Goal: Register for event/course

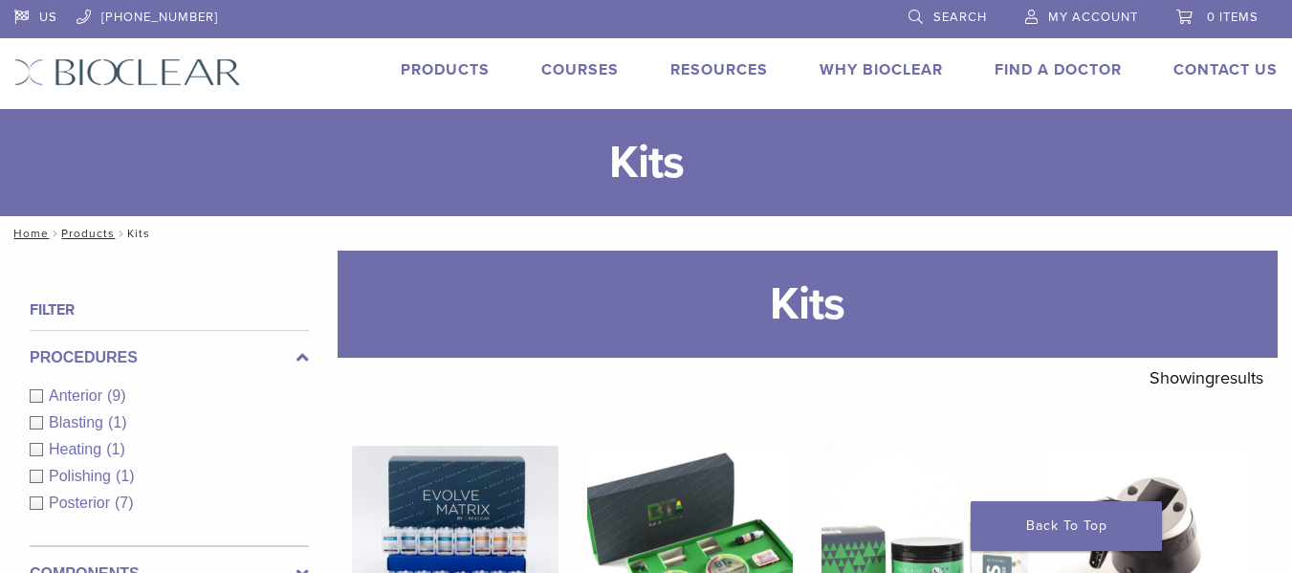
click at [550, 68] on link "Courses" at bounding box center [579, 69] width 77 height 19
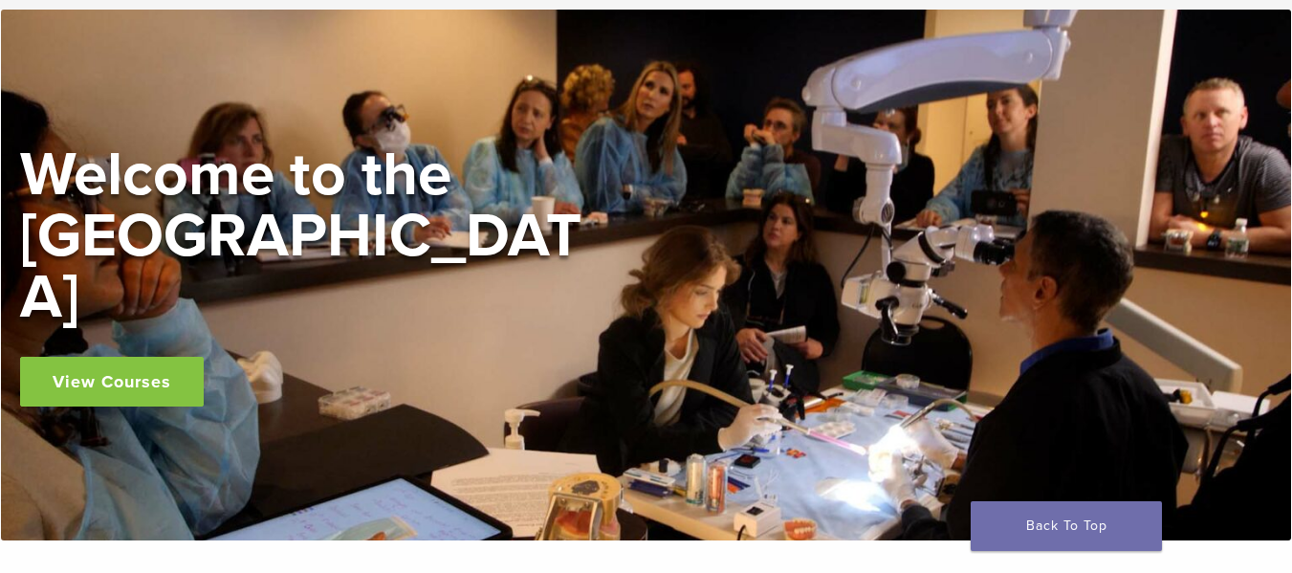
scroll to position [287, 0]
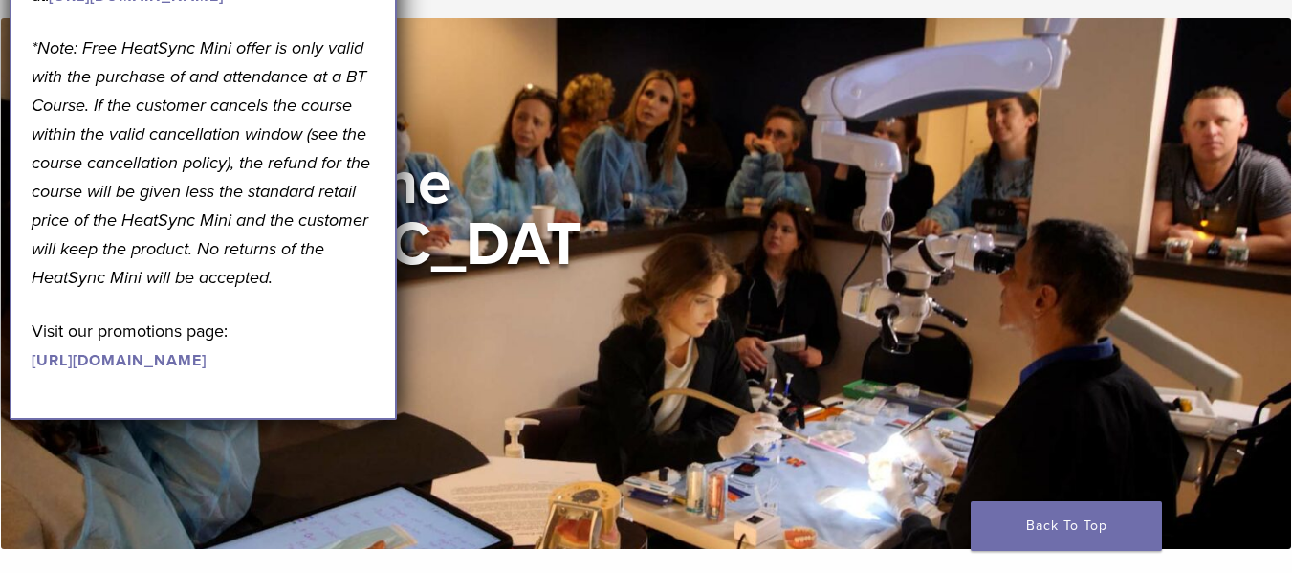
scroll to position [0, 0]
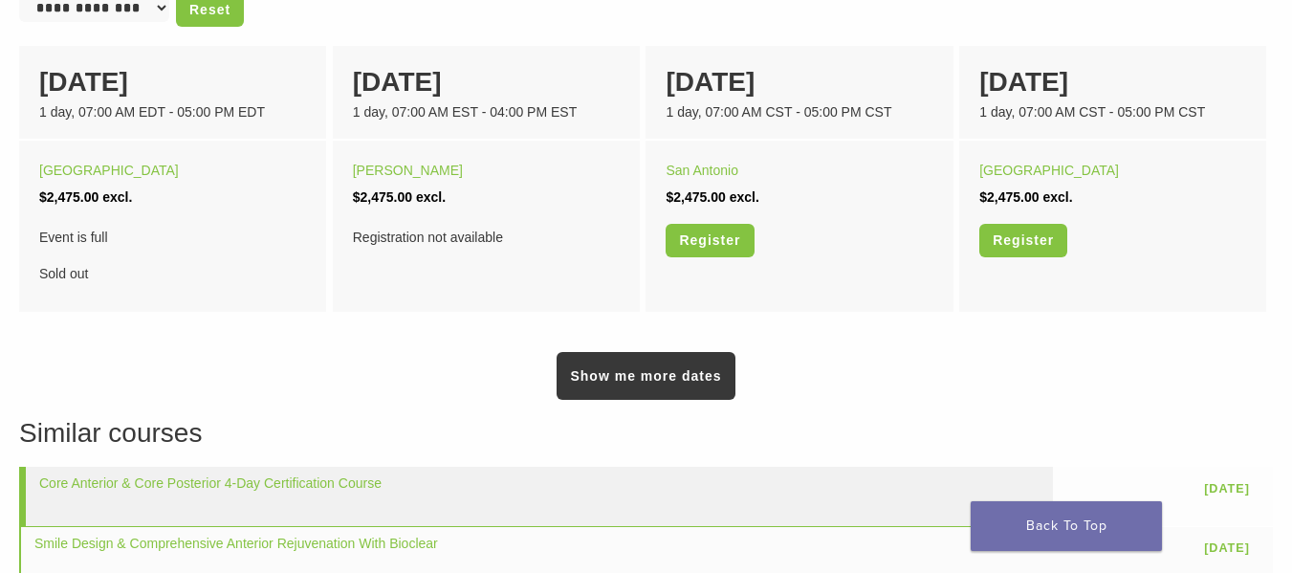
scroll to position [1339, 0]
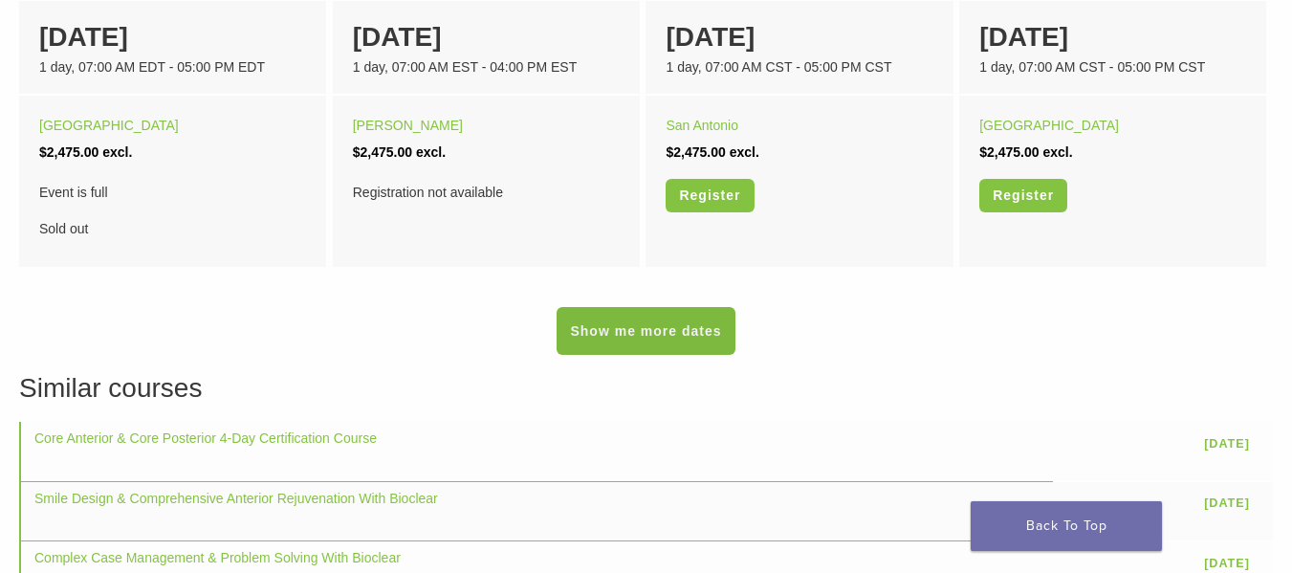
click at [702, 341] on link "Show me more dates" at bounding box center [646, 331] width 178 height 48
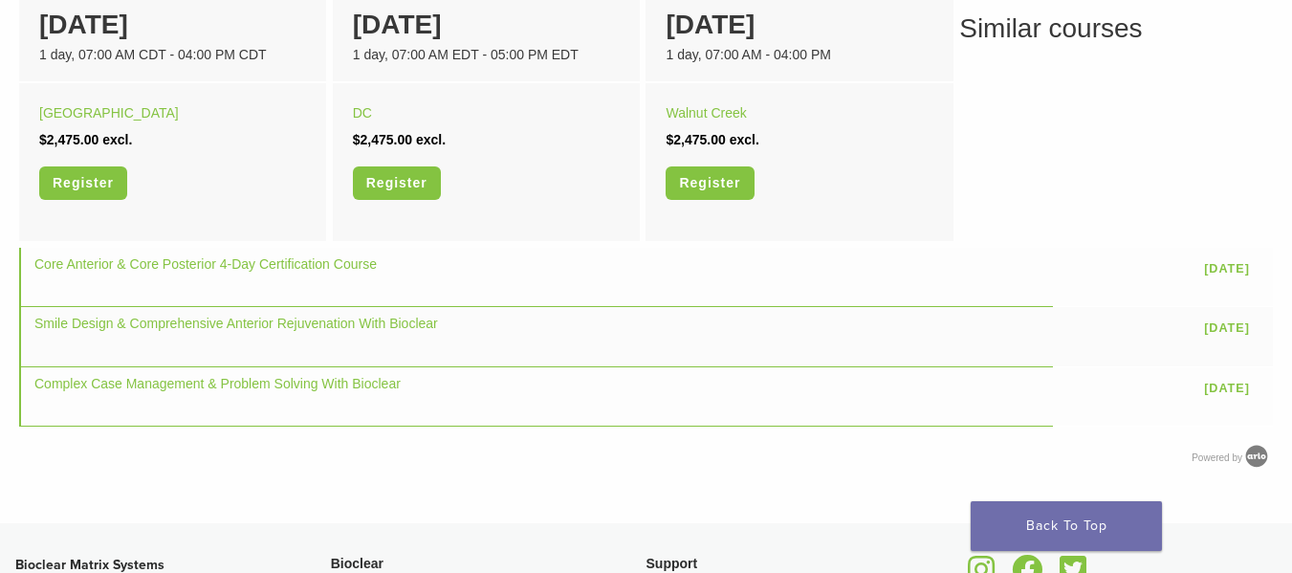
scroll to position [1626, 0]
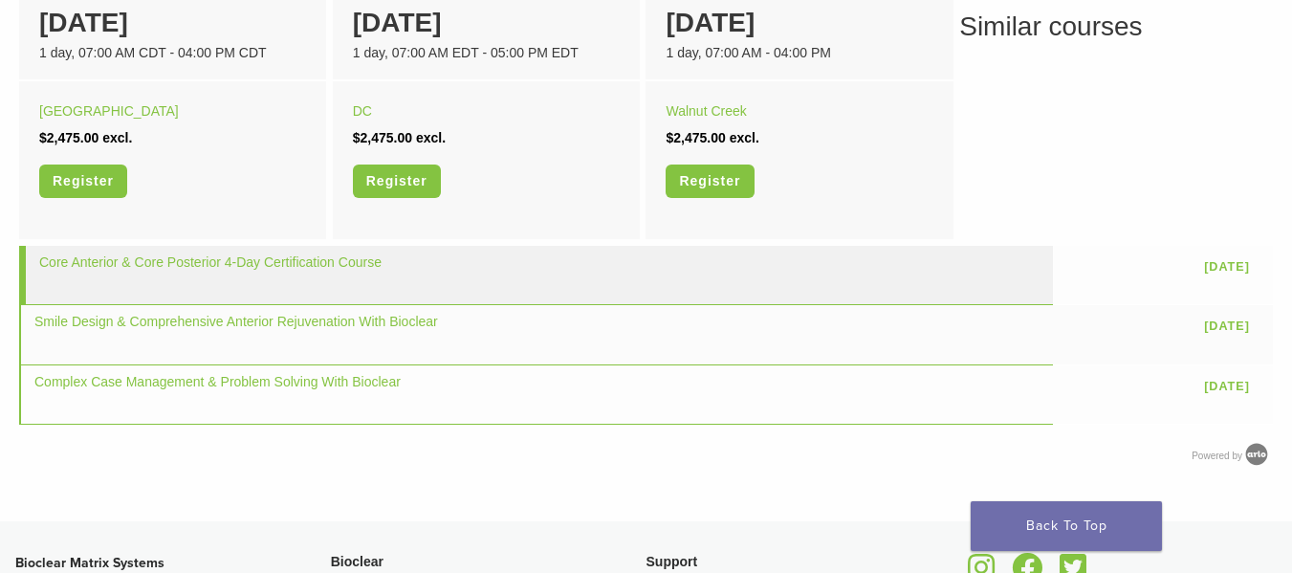
click at [420, 264] on td "Core Anterior & Core Posterior 4-Day Certification Course" at bounding box center [536, 275] width 1034 height 59
click at [347, 261] on link "Core Anterior & Core Posterior 4-Day Certification Course" at bounding box center [210, 261] width 342 height 15
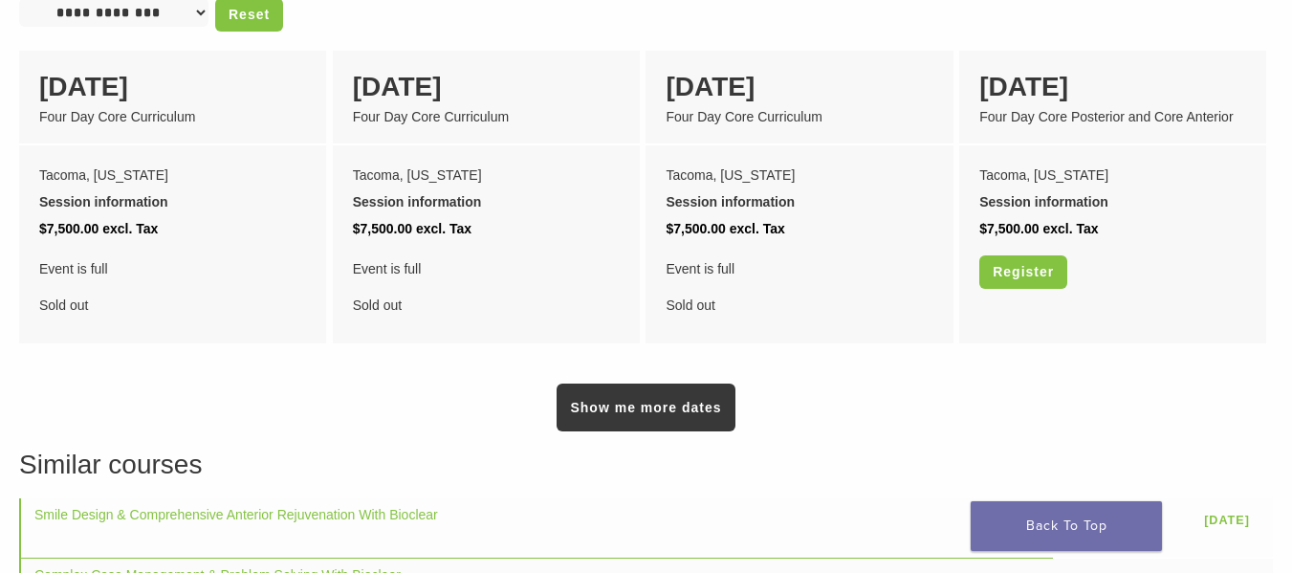
scroll to position [1721, 0]
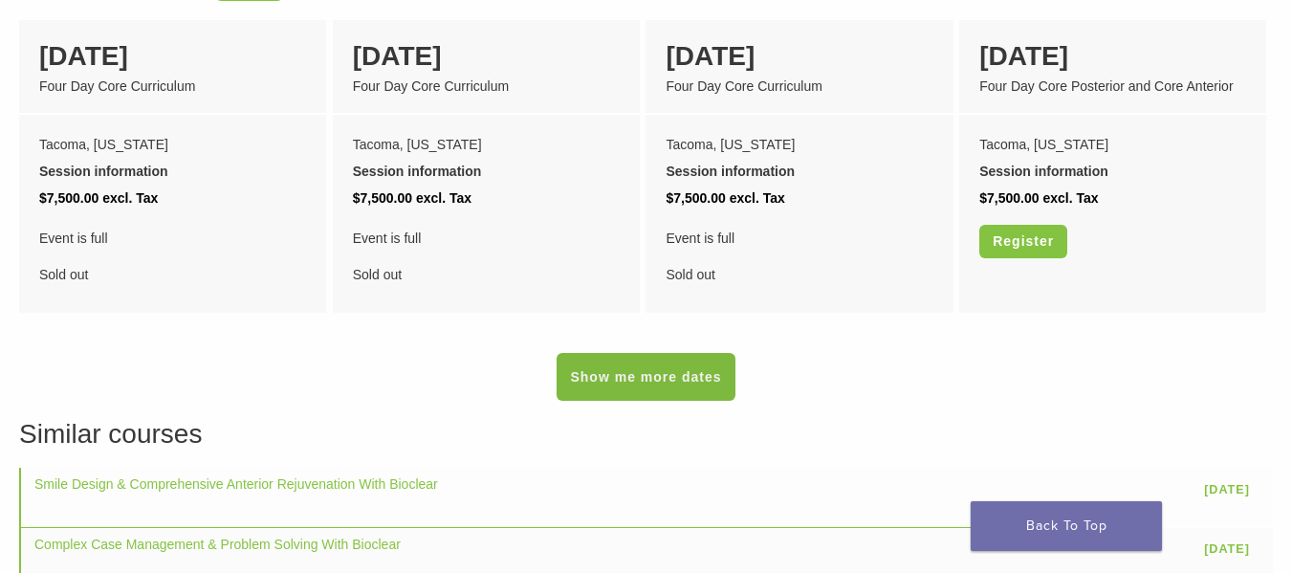
click at [673, 382] on link "Show me more dates" at bounding box center [646, 377] width 178 height 48
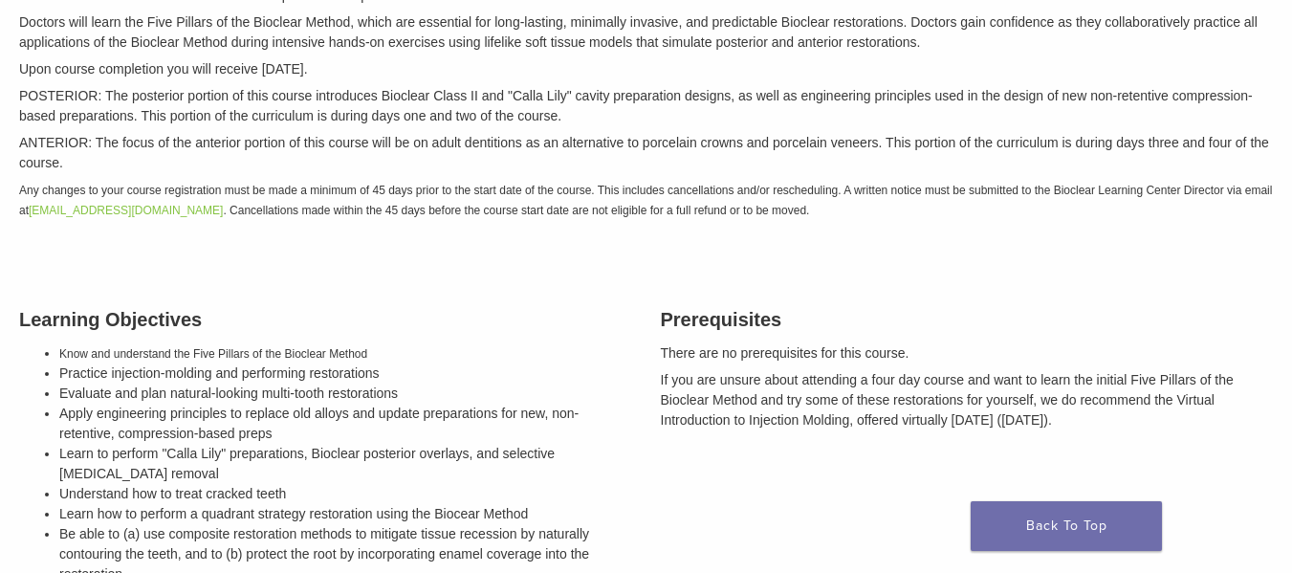
scroll to position [0, 0]
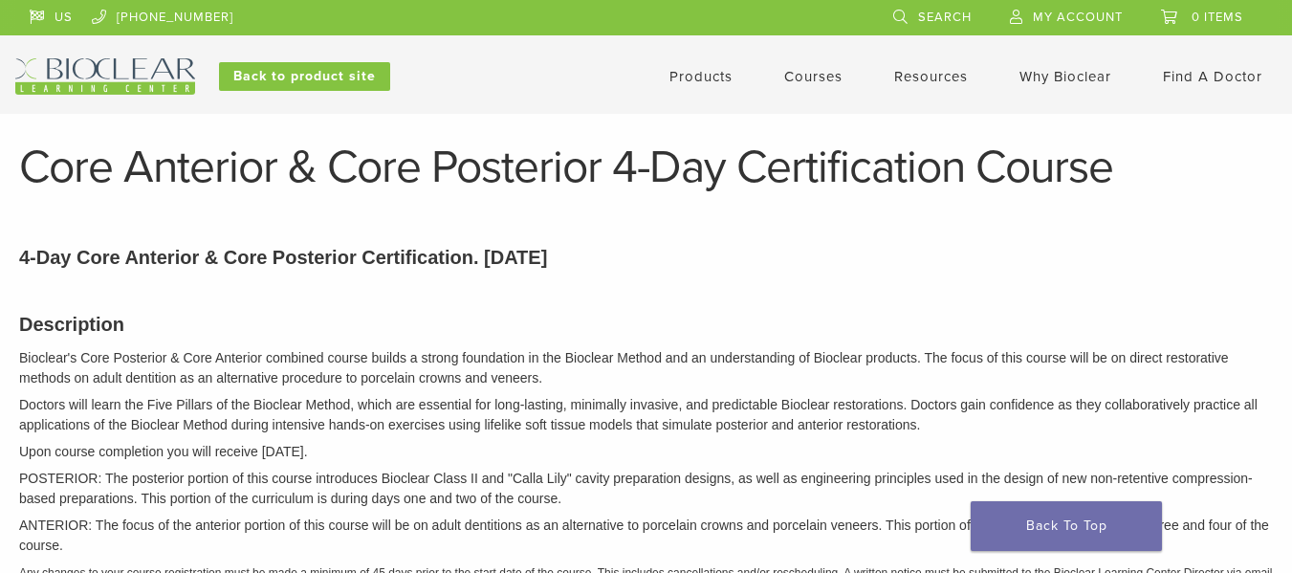
click at [799, 75] on link "Courses" at bounding box center [813, 76] width 58 height 17
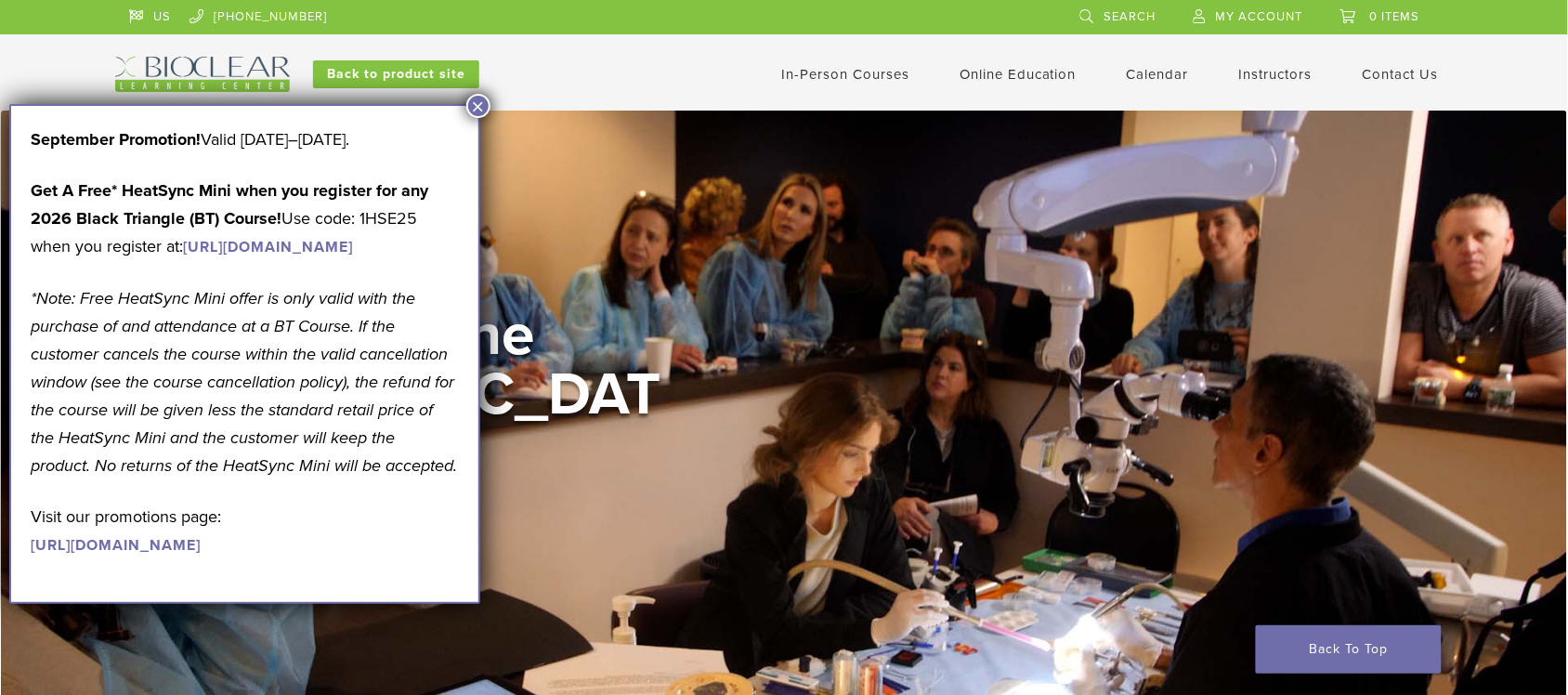
click at [483, 103] on button "×" at bounding box center [478, 106] width 24 height 24
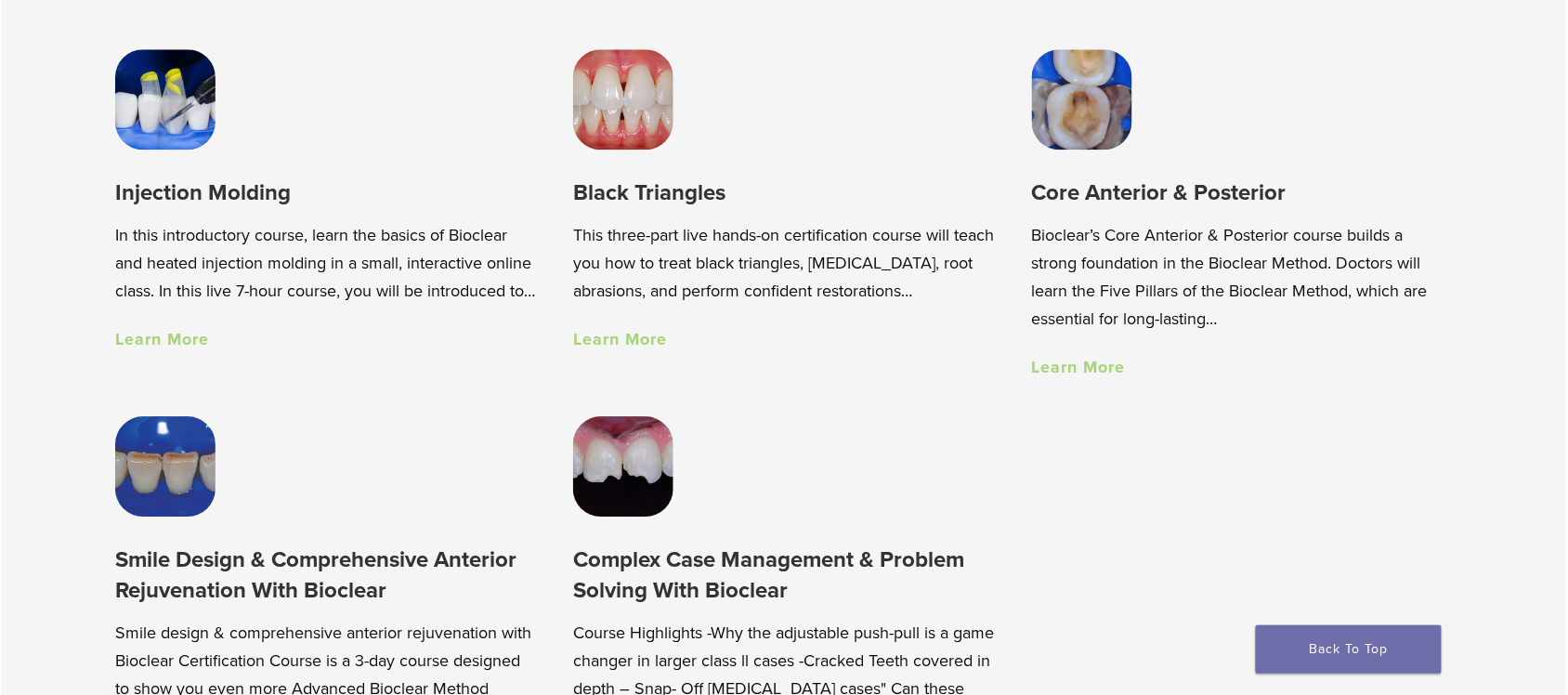
scroll to position [1394, 0]
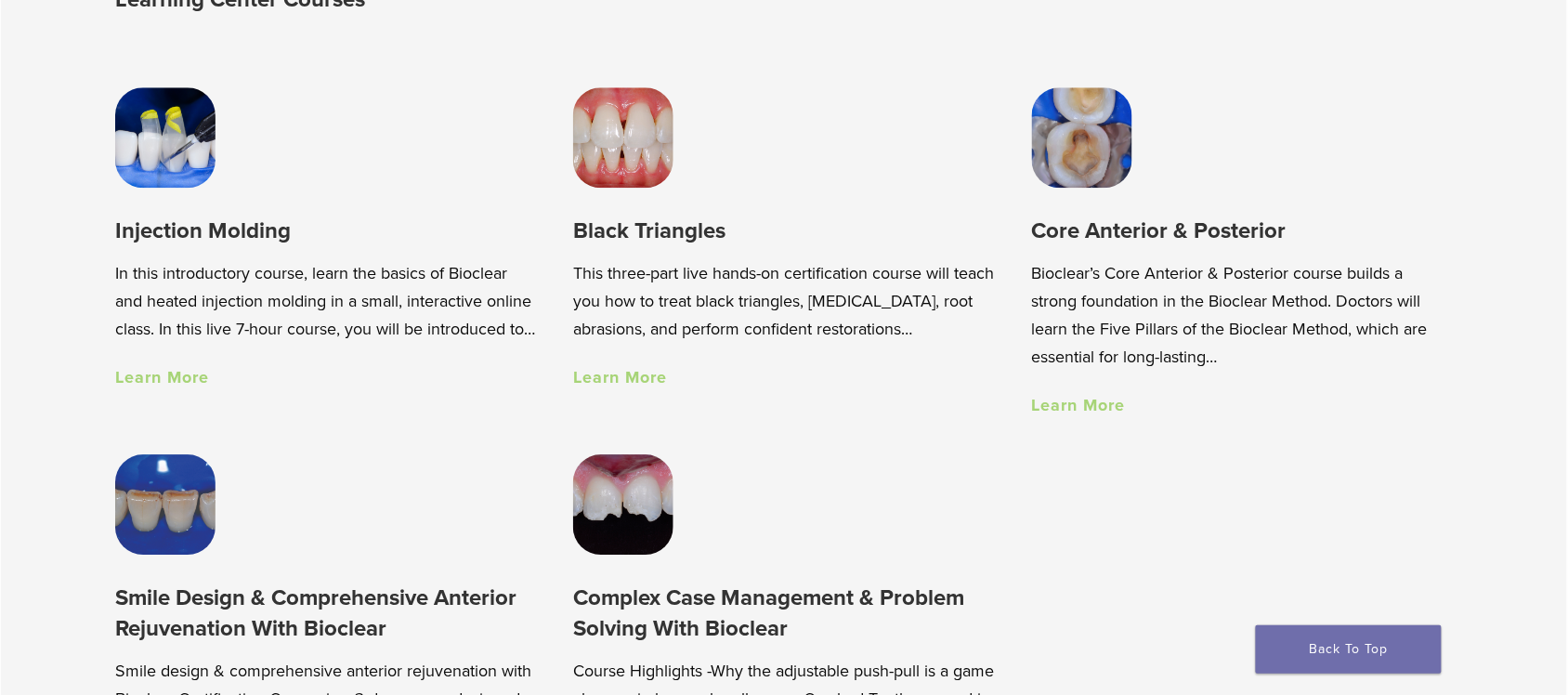
click at [149, 388] on link "Learn More" at bounding box center [162, 377] width 94 height 20
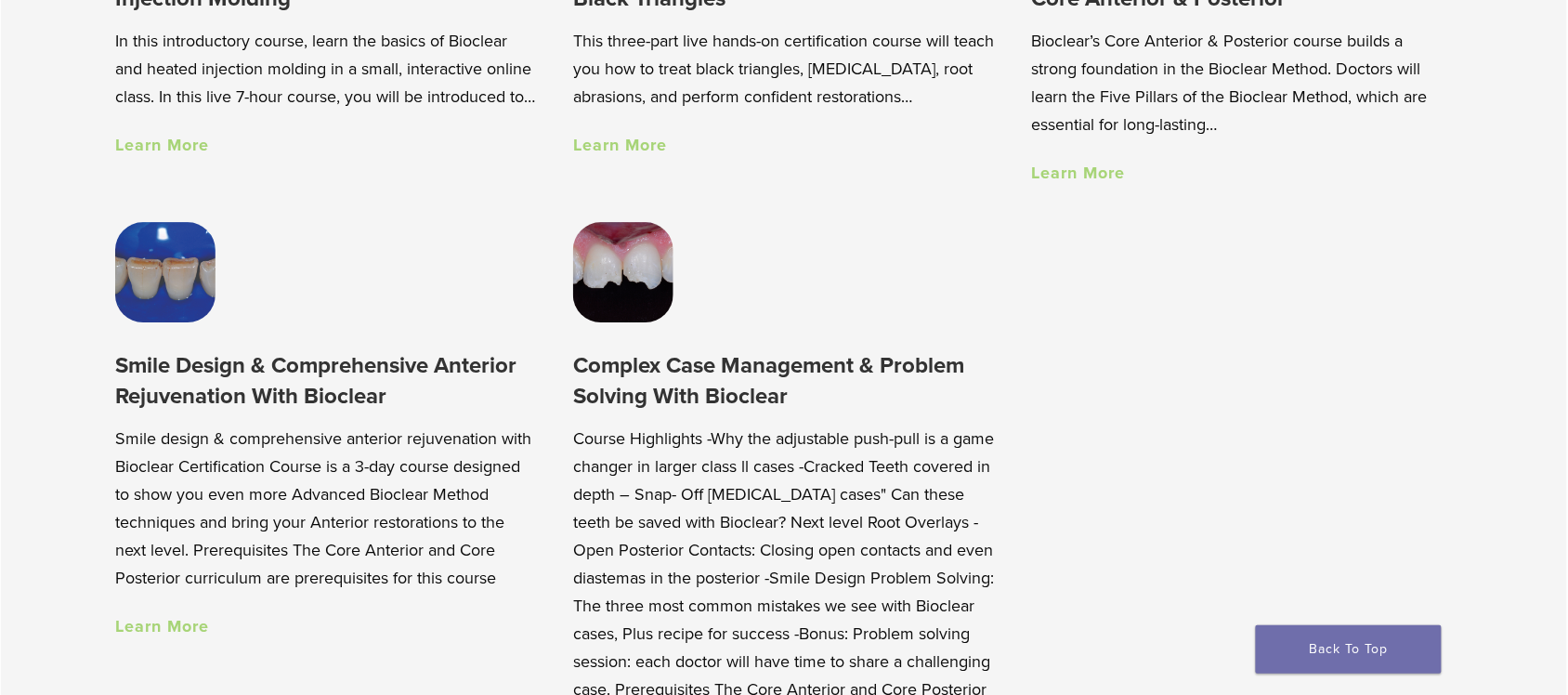
scroll to position [1743, 0]
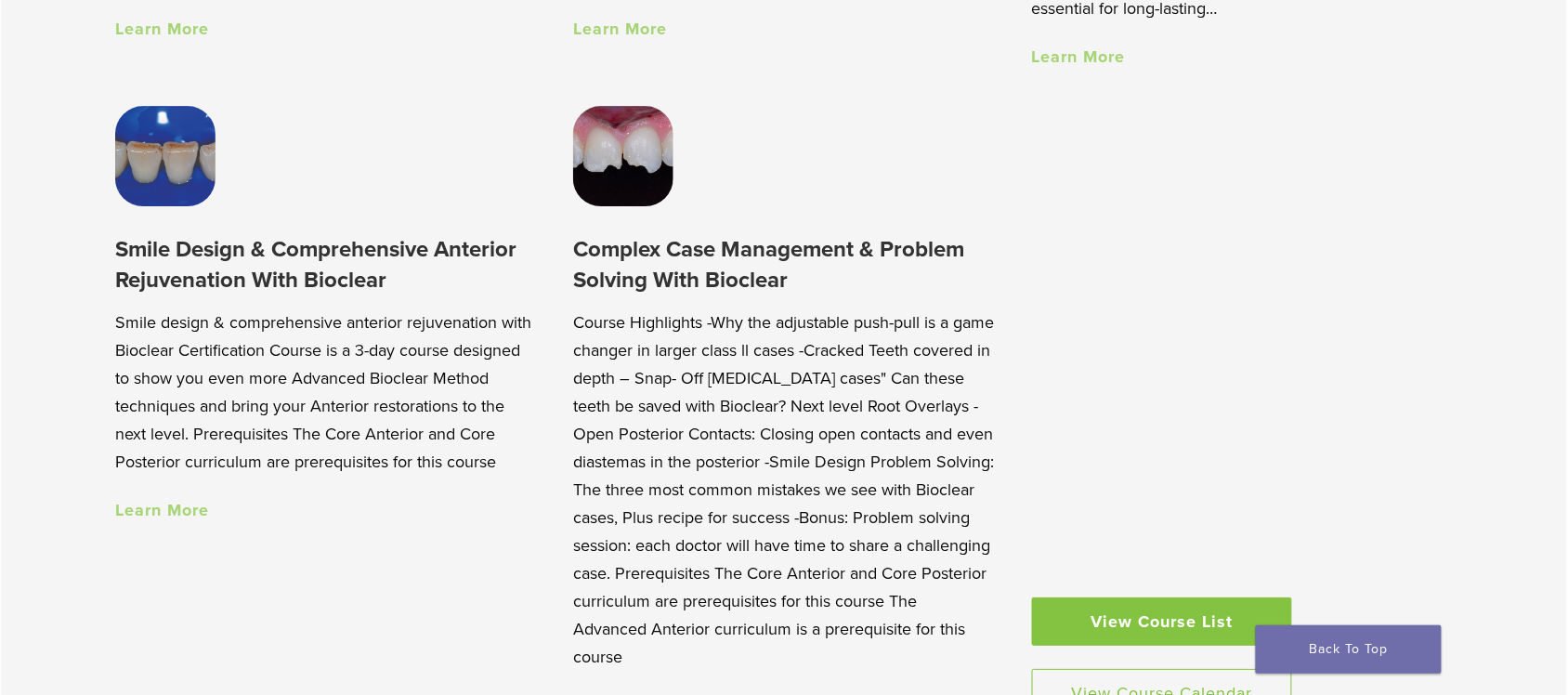
click at [197, 519] on link "Learn More" at bounding box center [162, 509] width 94 height 20
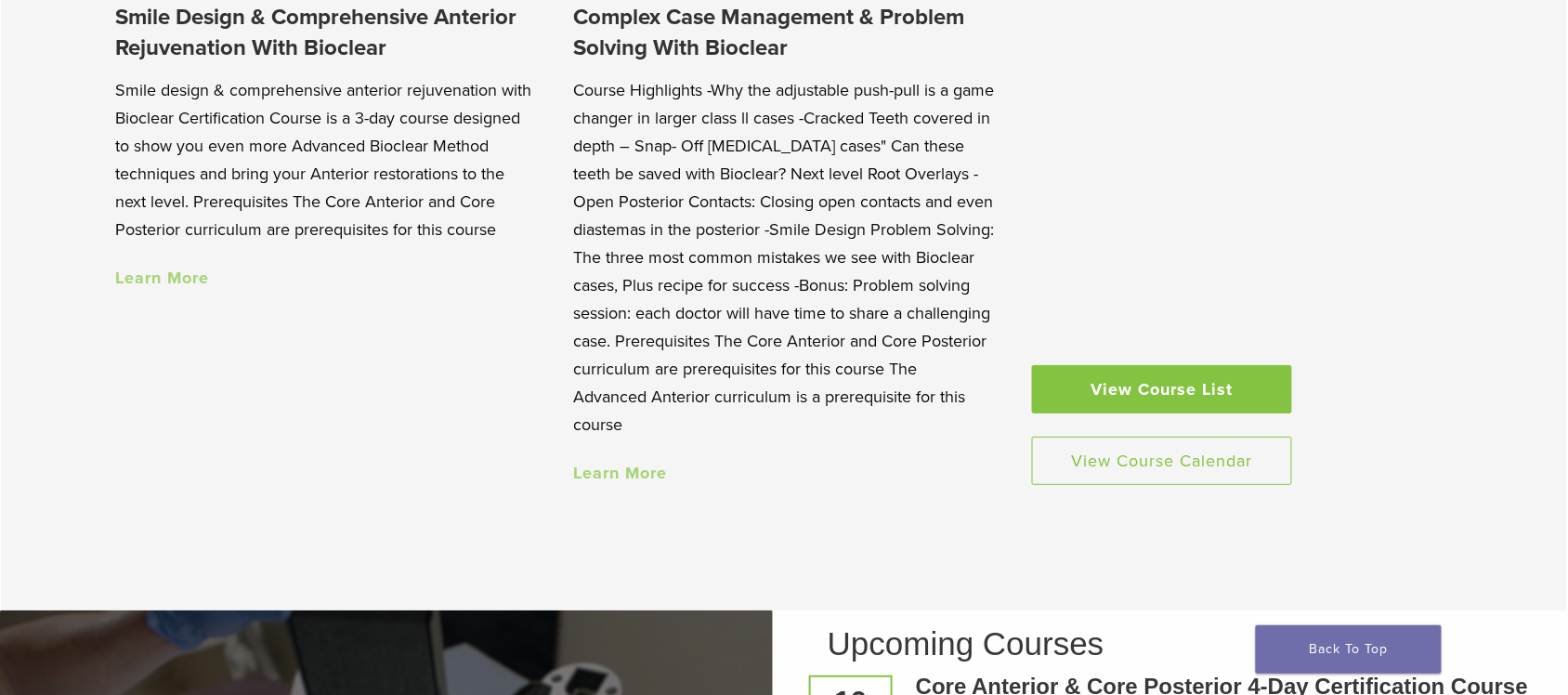
scroll to position [1859, 0]
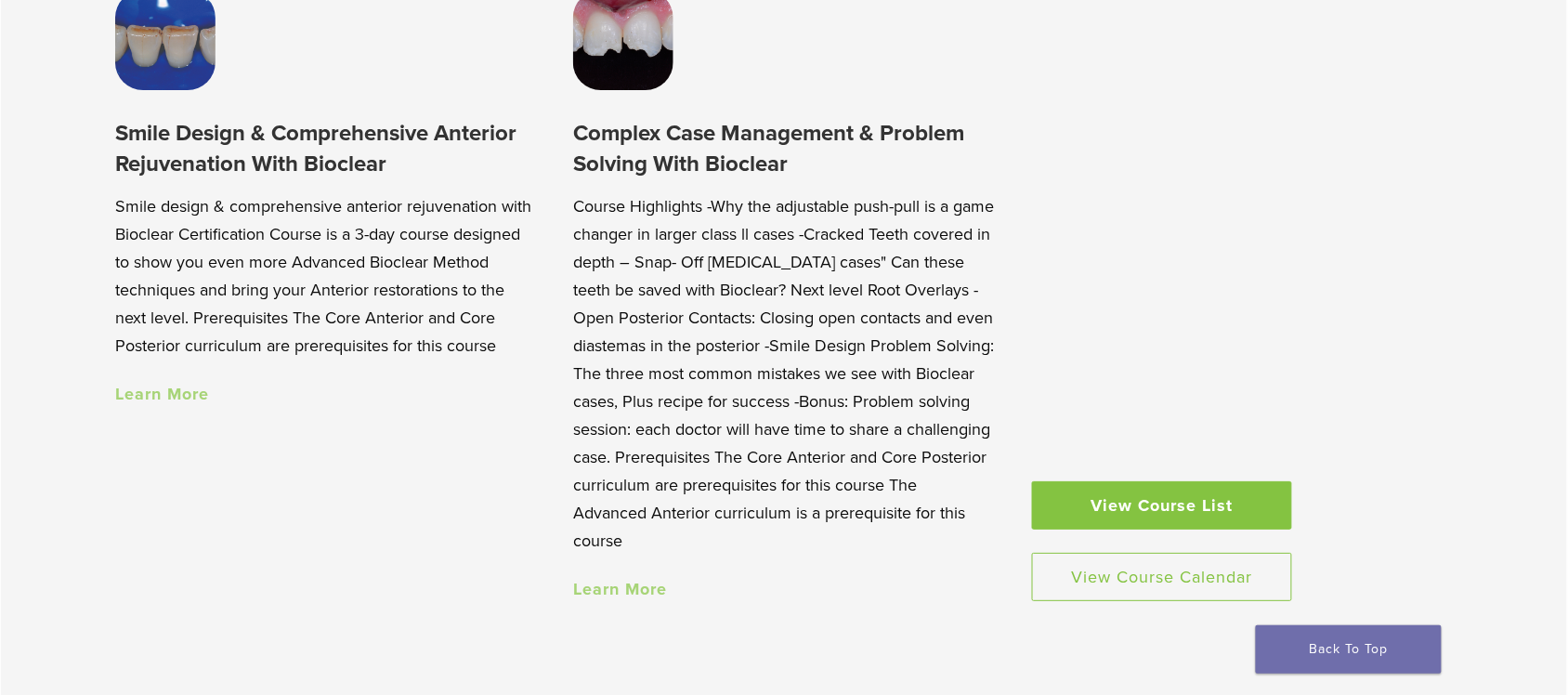
click at [616, 556] on link "Learn More" at bounding box center [620, 589] width 94 height 20
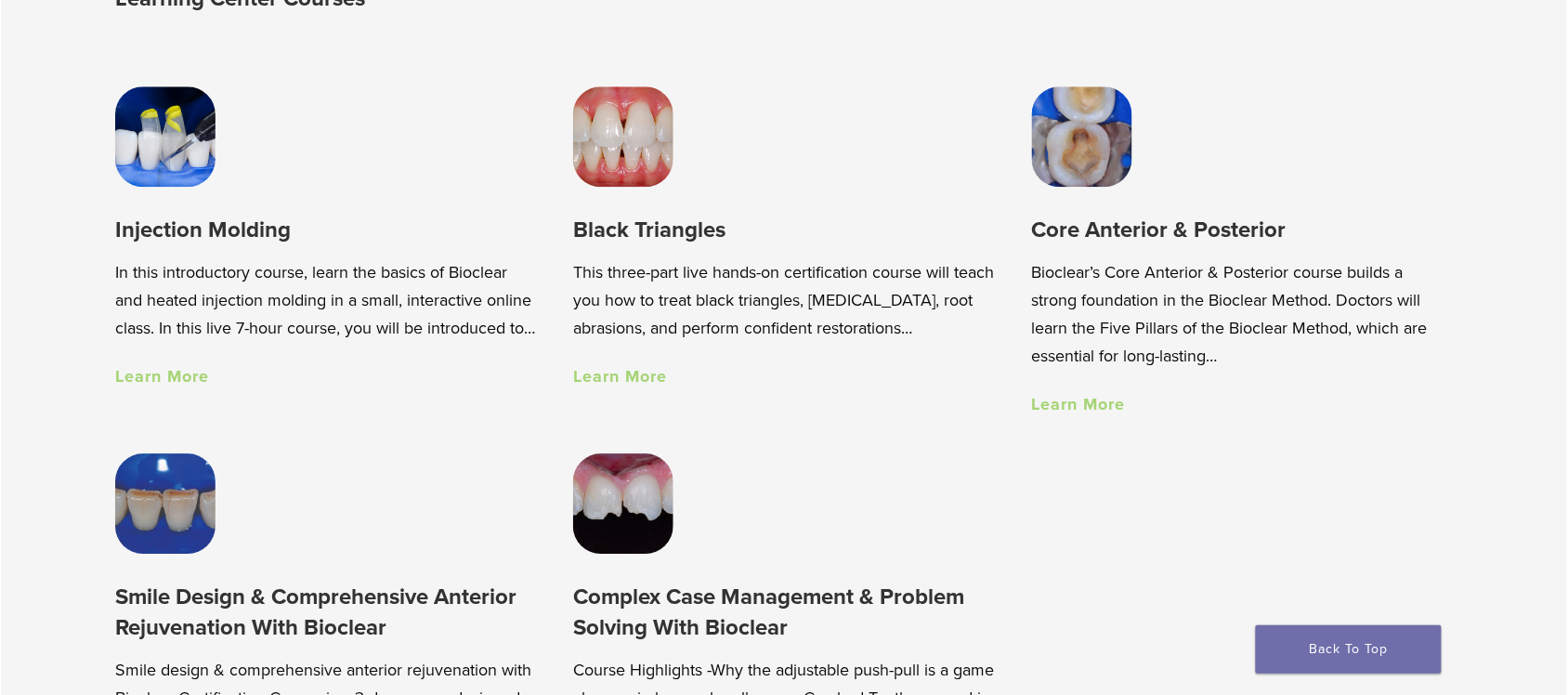
scroll to position [1394, 0]
click at [1124, 415] on link "Learn More" at bounding box center [1078, 404] width 94 height 20
click at [655, 386] on link "Learn More" at bounding box center [620, 377] width 94 height 20
click at [1071, 406] on link "Learn More" at bounding box center [1078, 404] width 94 height 20
click at [193, 388] on link "Learn More" at bounding box center [162, 377] width 94 height 20
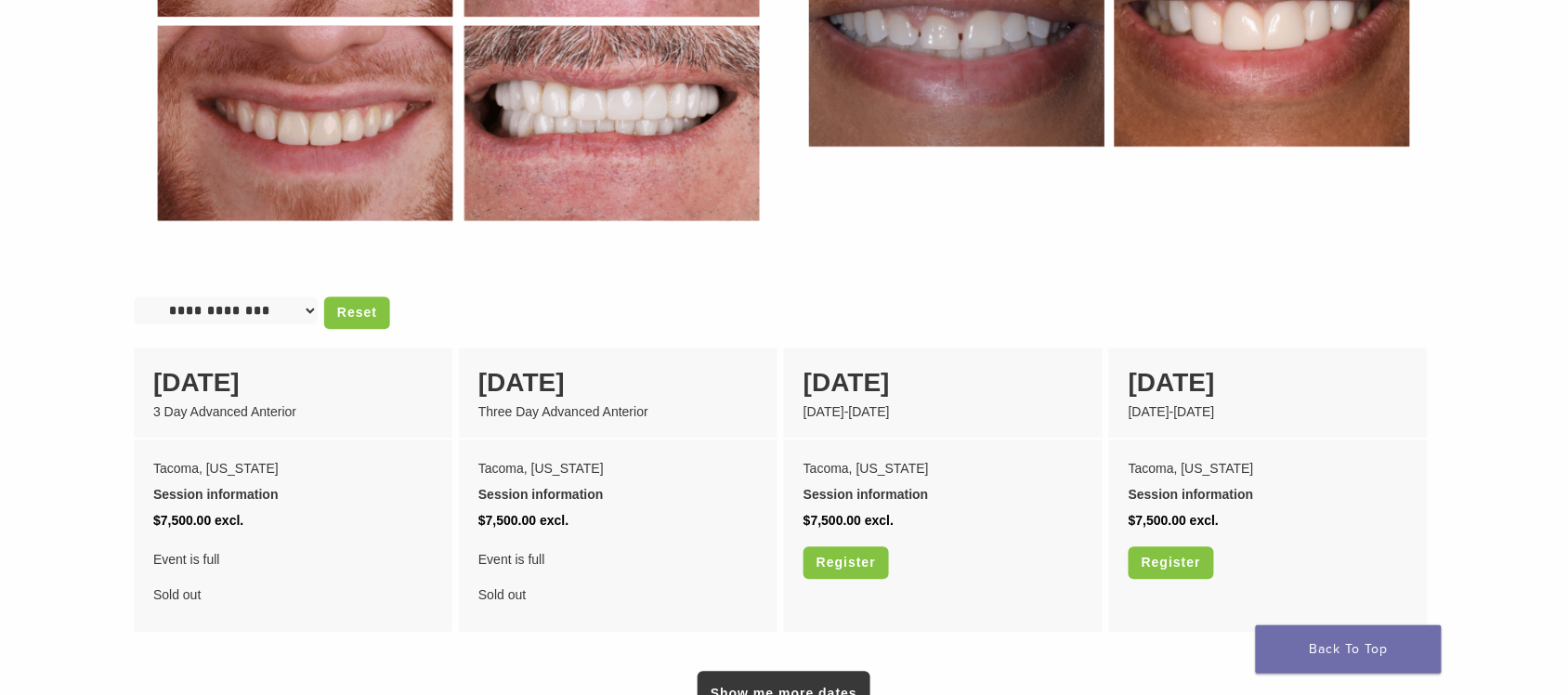
scroll to position [1162, 0]
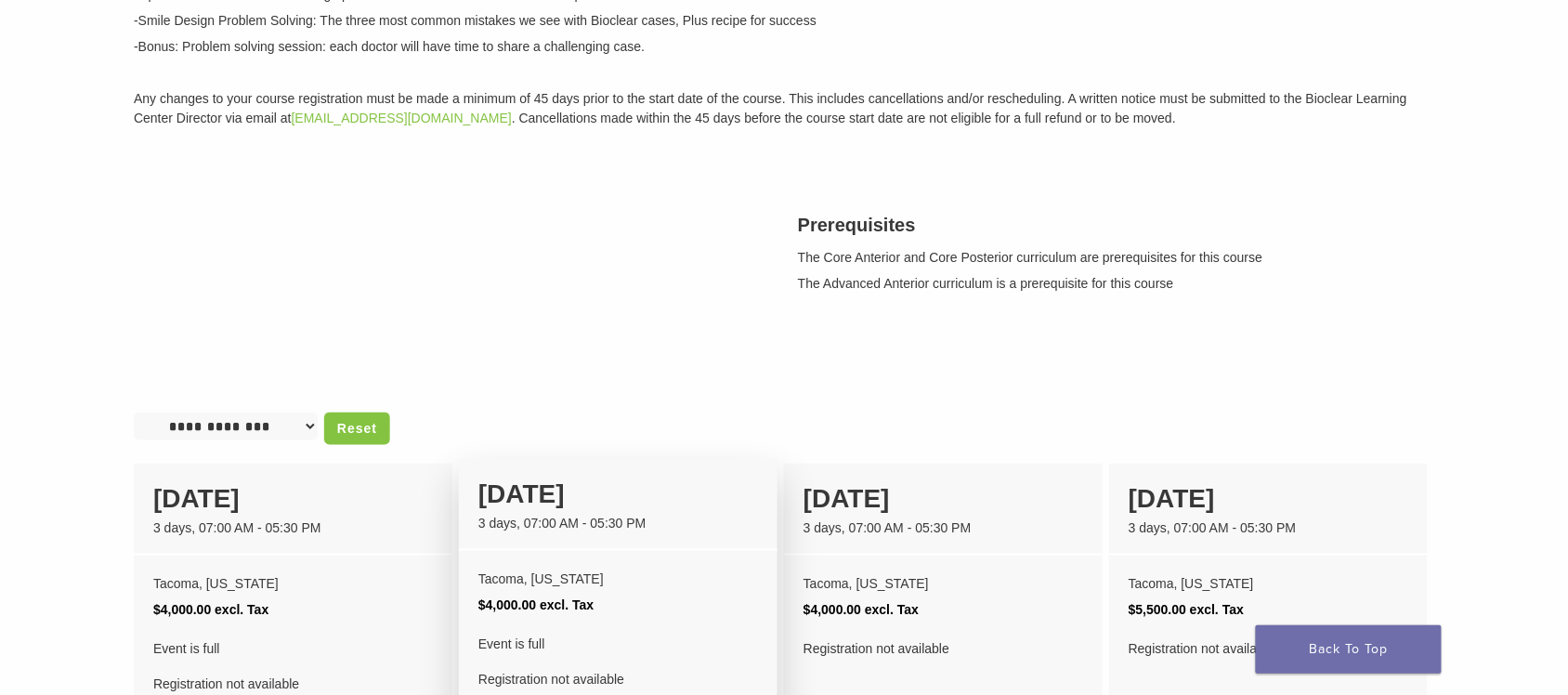
scroll to position [465, 0]
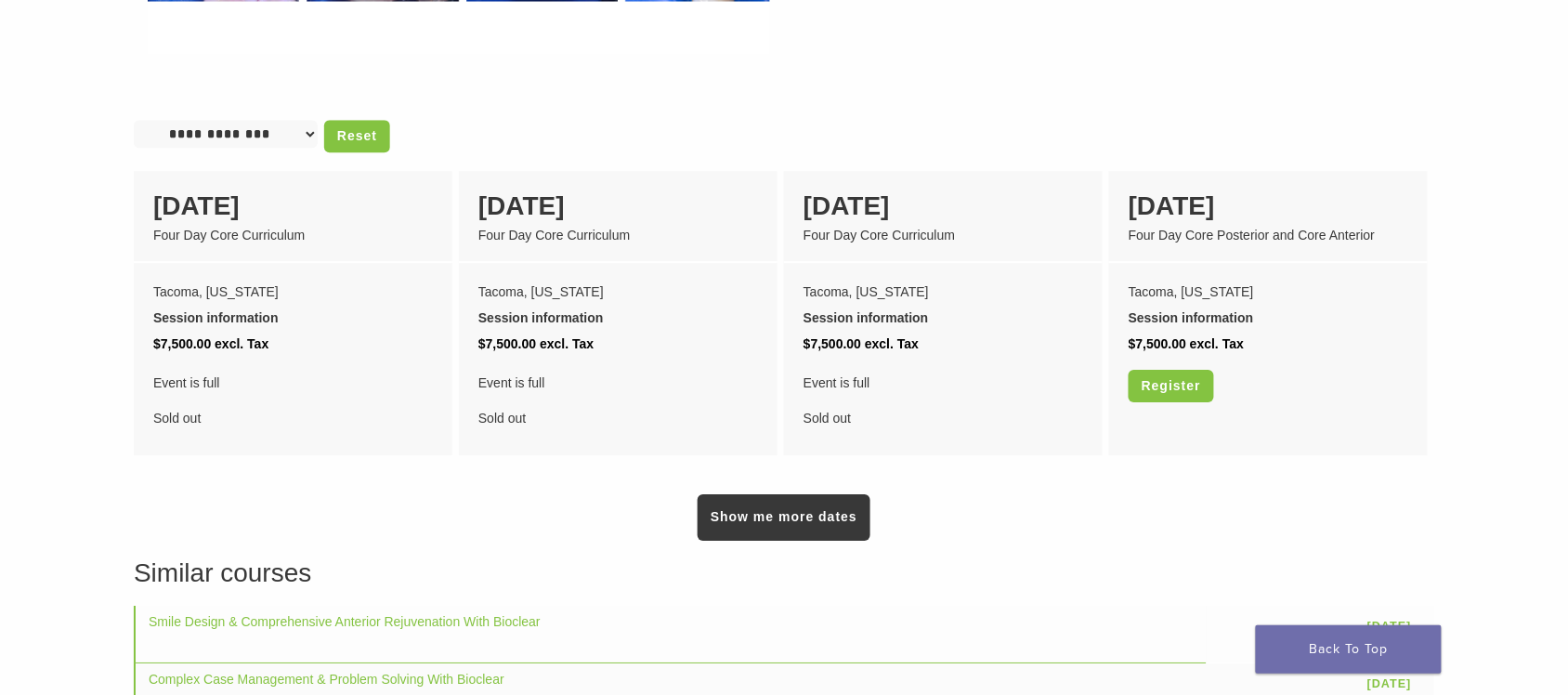
scroll to position [1743, 0]
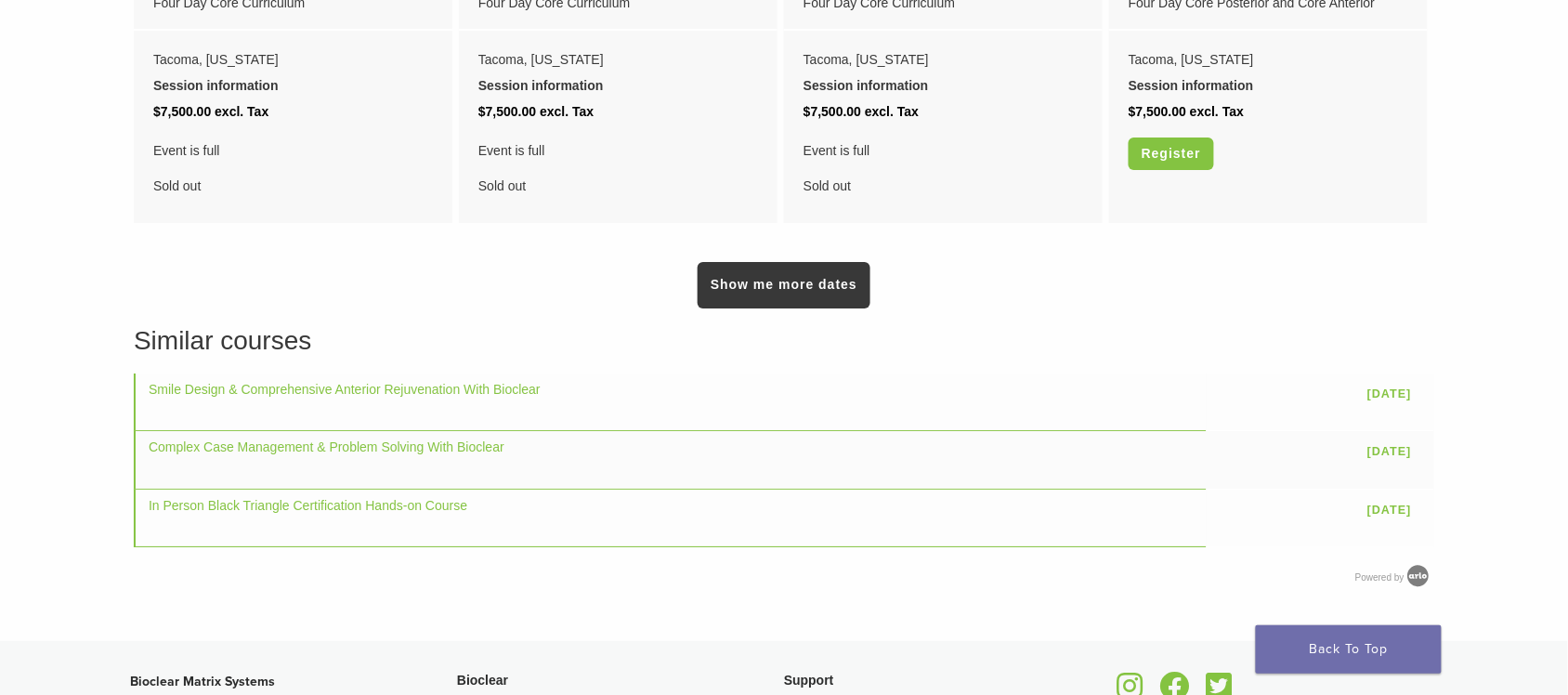
click at [879, 258] on div "Show me more dates" at bounding box center [784, 268] width 1301 height 79
click at [864, 263] on link "Show me more dates" at bounding box center [784, 286] width 173 height 47
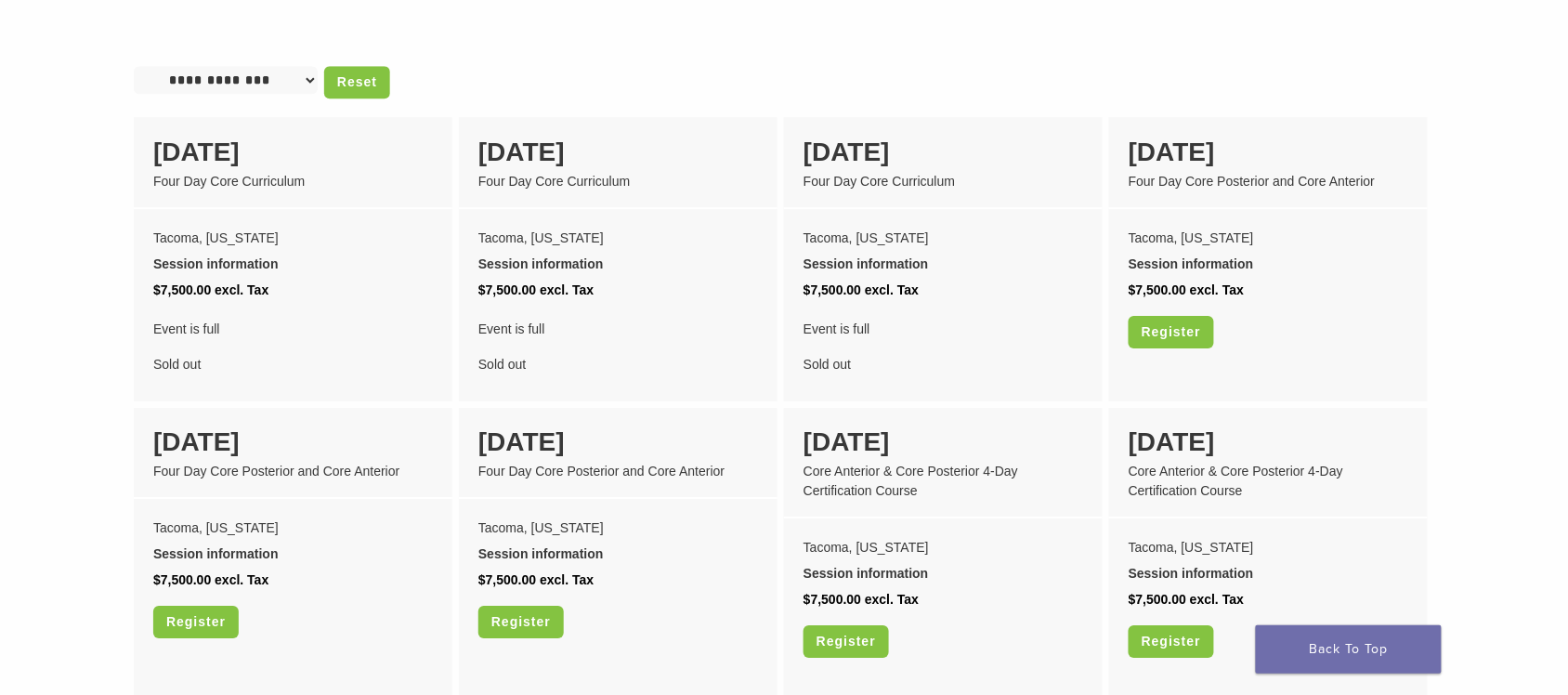
scroll to position [1511, 0]
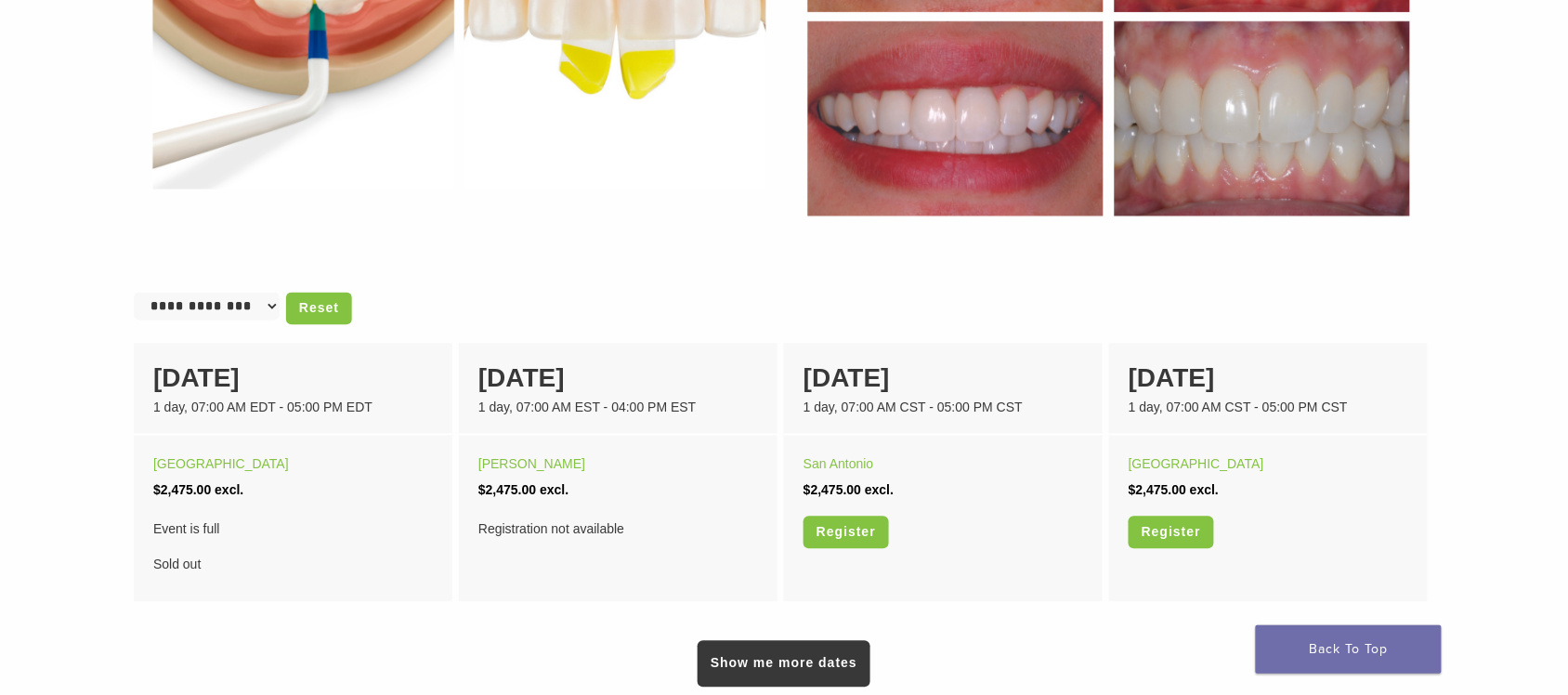
scroll to position [1046, 0]
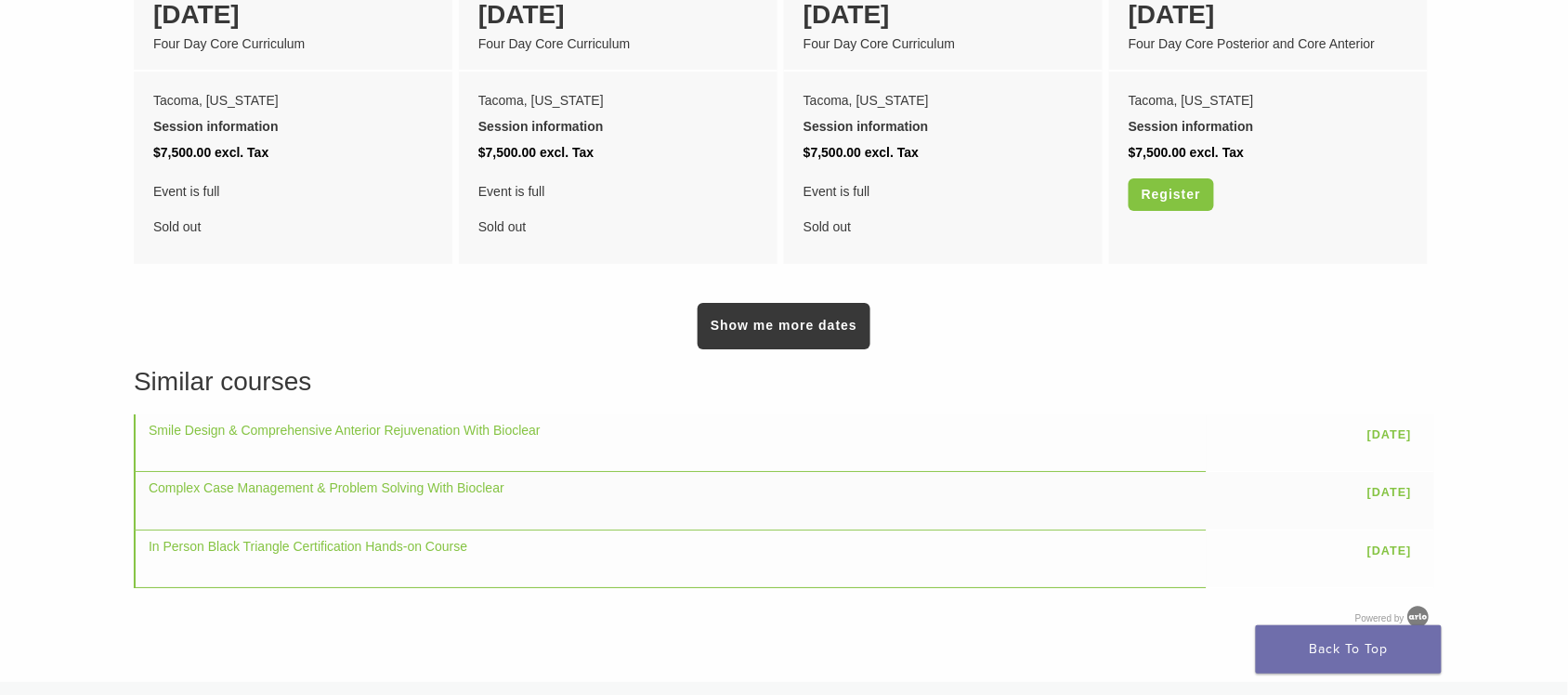
scroll to position [1743, 0]
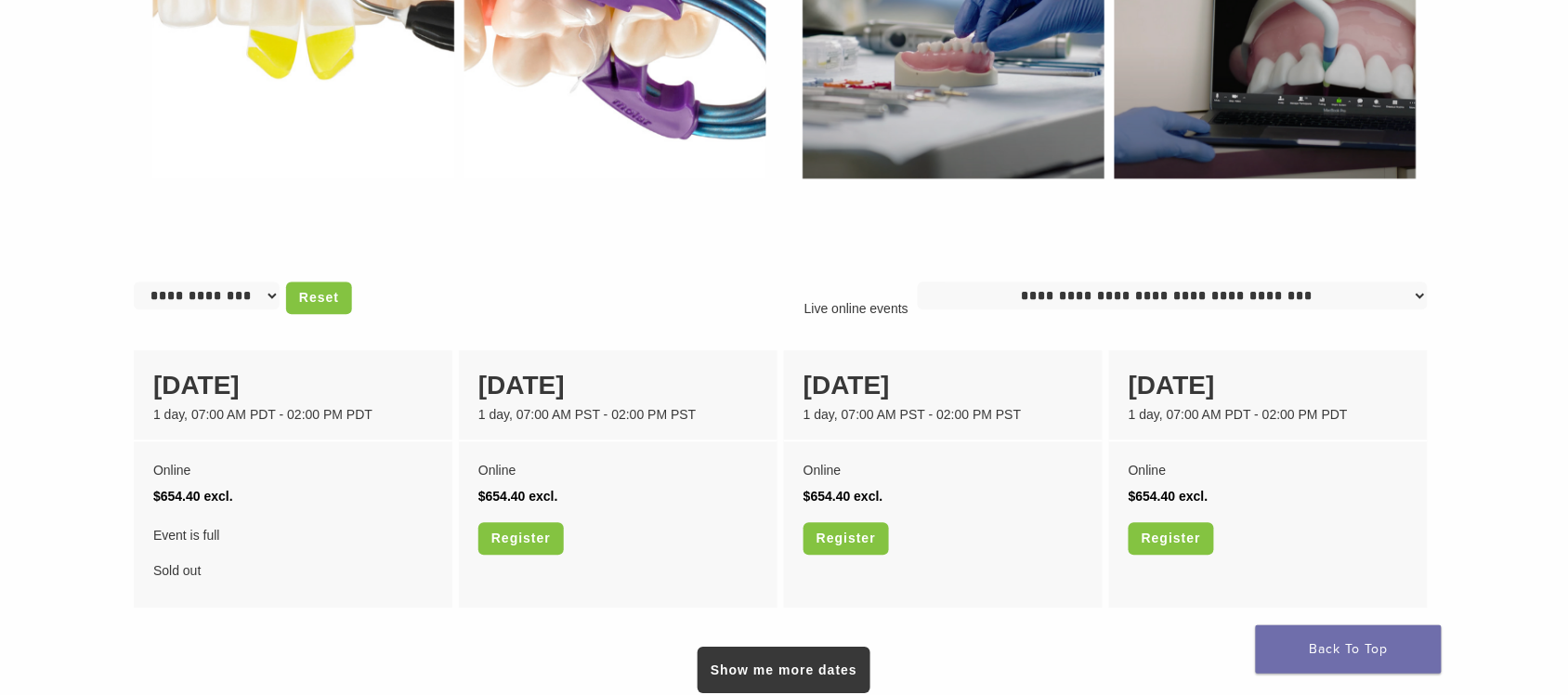
scroll to position [1278, 0]
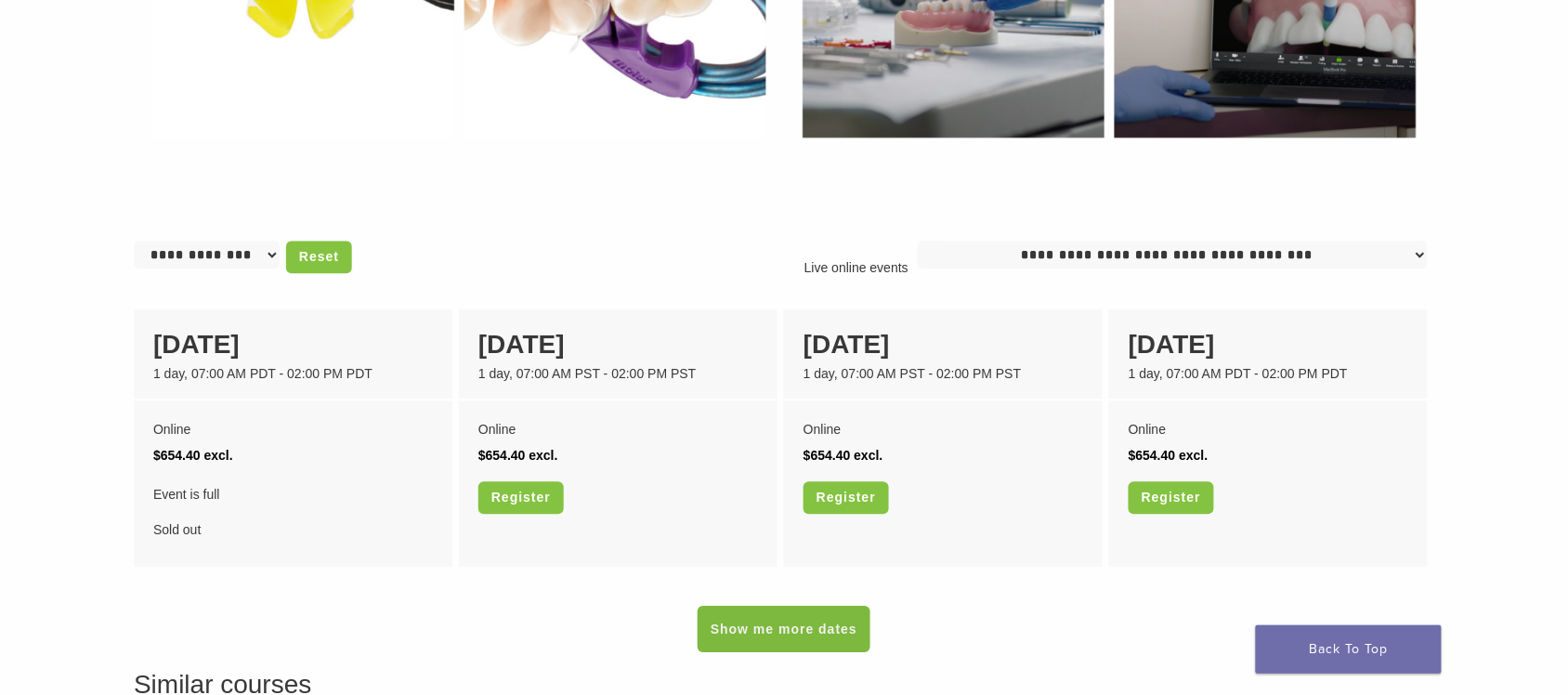
click at [806, 632] on link "Show me more dates" at bounding box center [784, 629] width 173 height 47
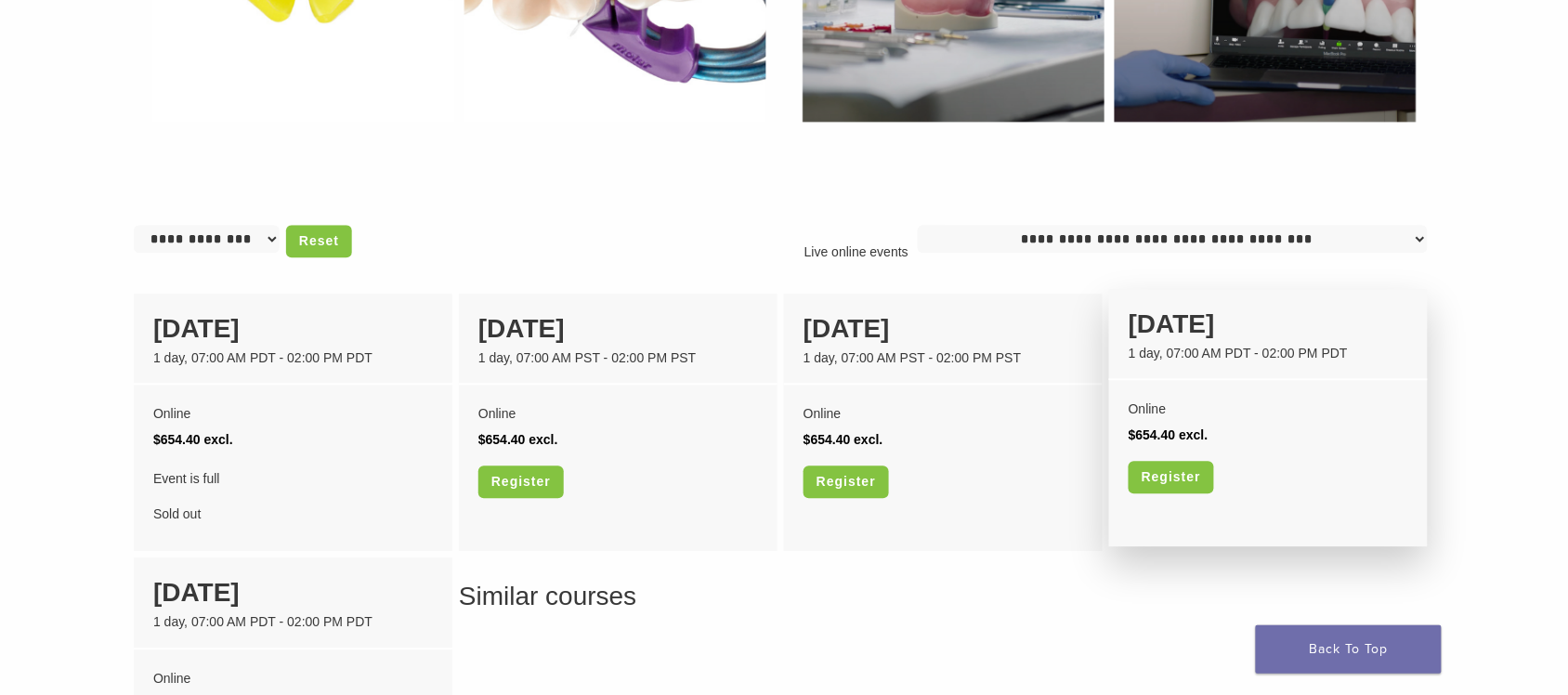
scroll to position [1394, 0]
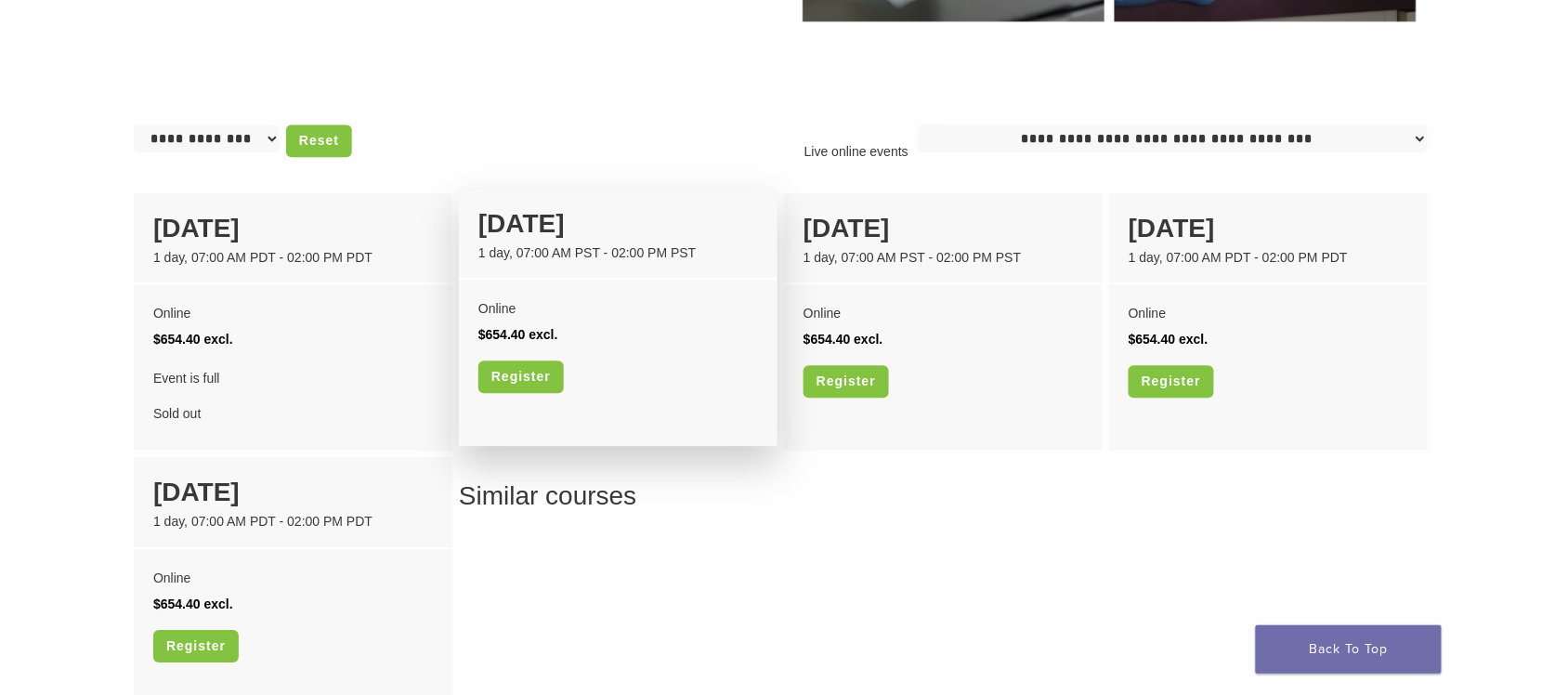
click at [526, 216] on div "[DATE]" at bounding box center [618, 224] width 280 height 39
click at [522, 322] on li "$654.40 excl." at bounding box center [618, 334] width 280 height 26
click at [516, 371] on link "Register" at bounding box center [521, 376] width 85 height 32
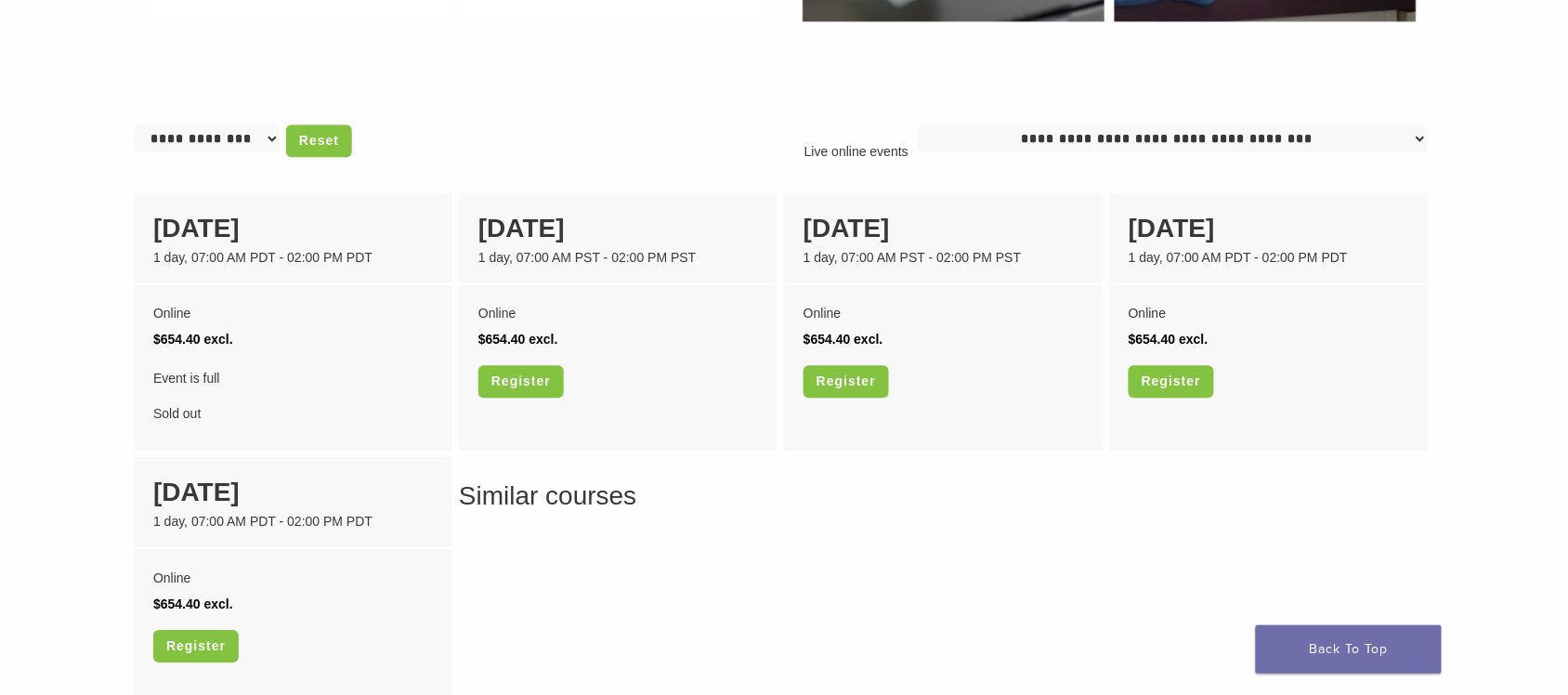
click at [1180, 126] on select "**********" at bounding box center [1173, 138] width 510 height 28
select select "**"
click at [923, 124] on select "**********" at bounding box center [1173, 138] width 510 height 28
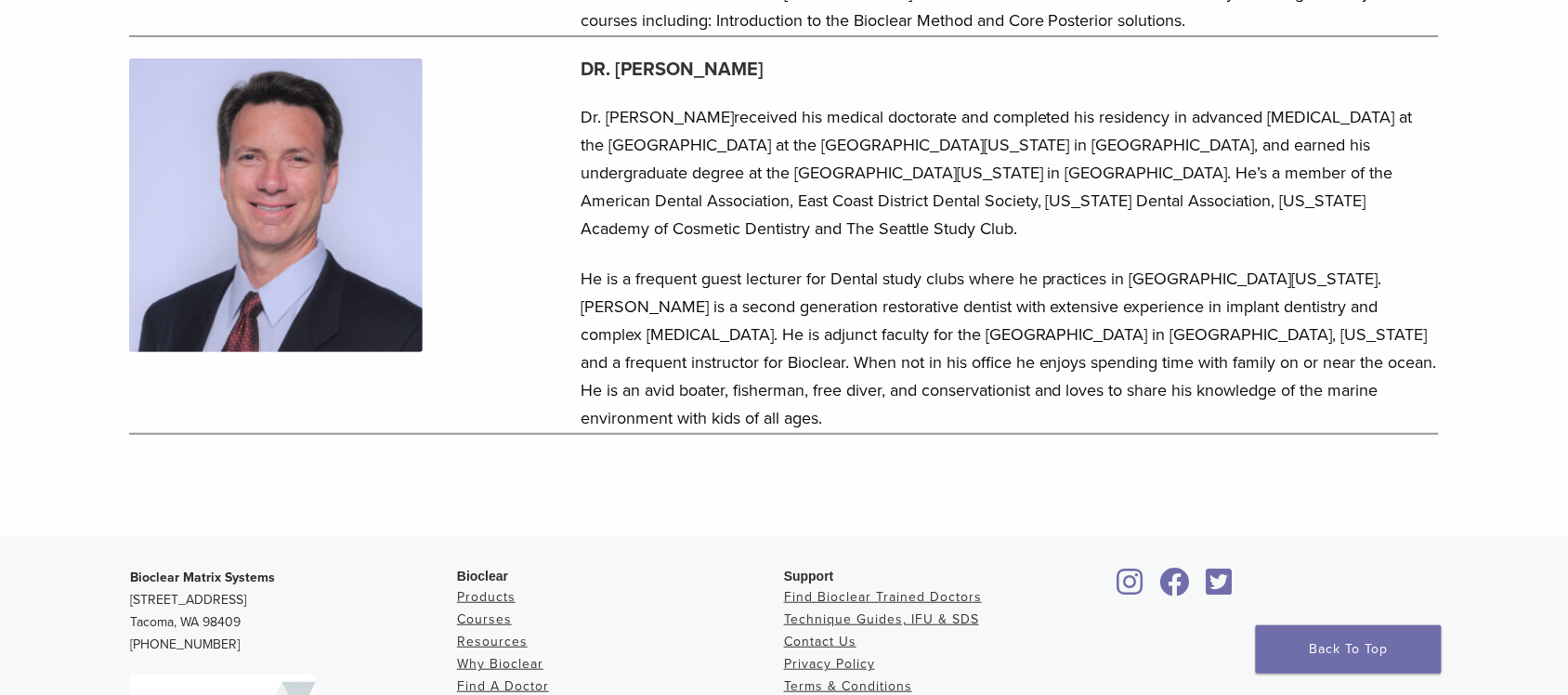
scroll to position [4361, 0]
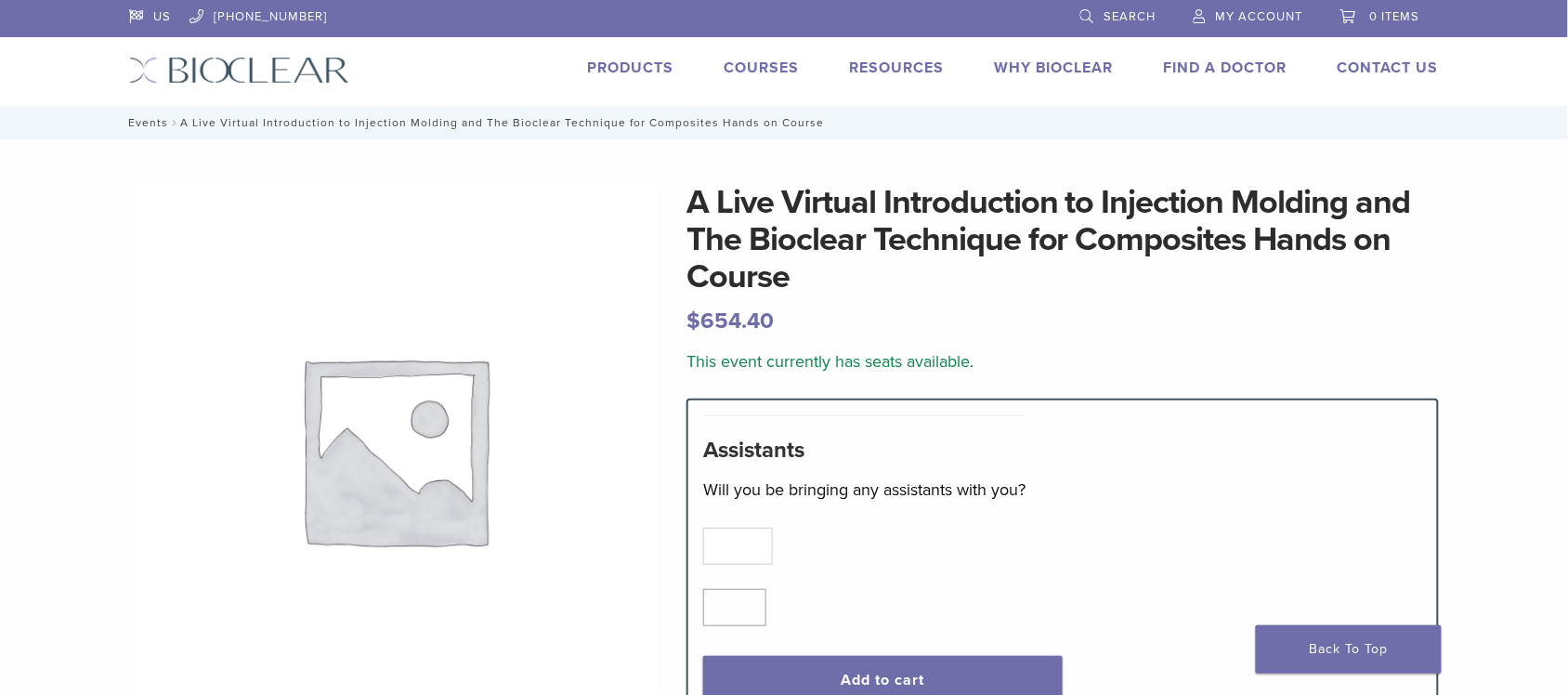
click at [141, 118] on link "Events" at bounding box center [145, 122] width 46 height 13
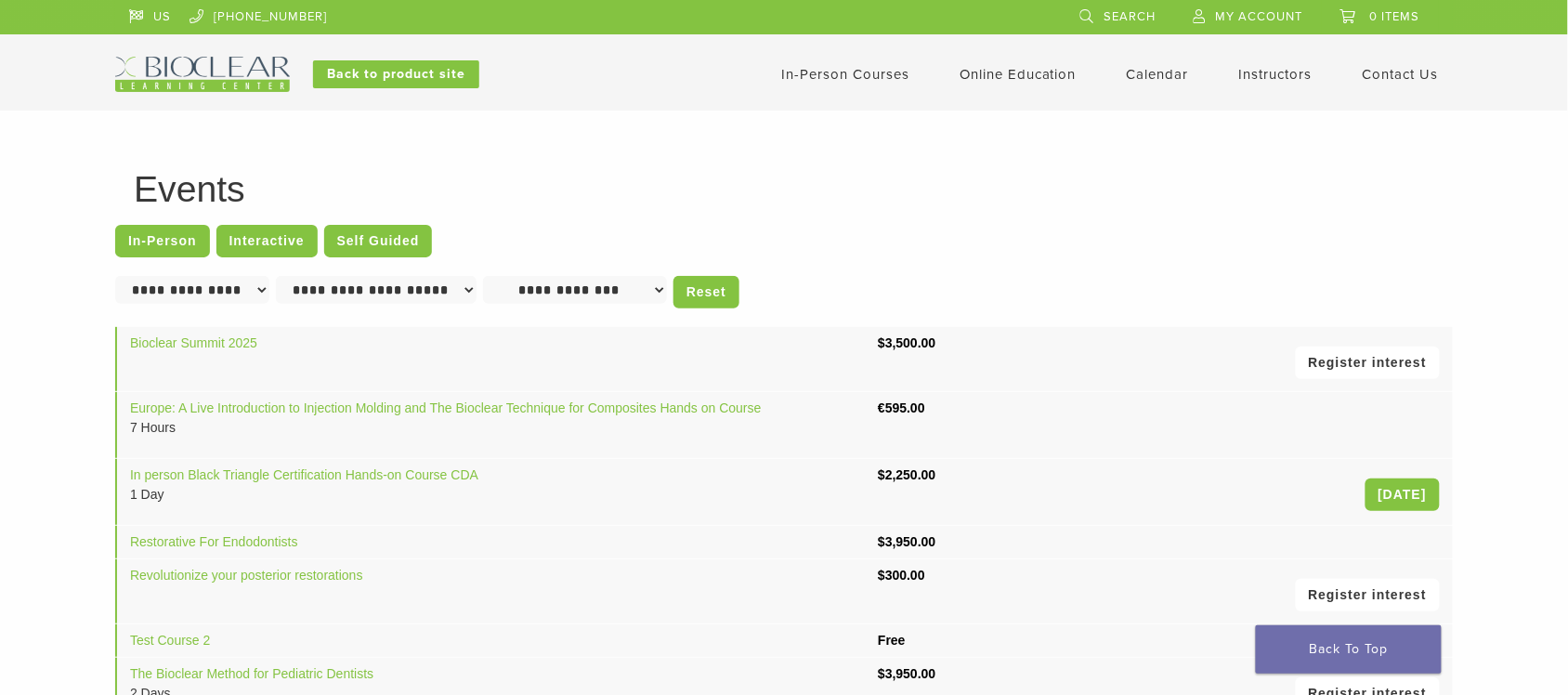
click at [362, 288] on select "**********" at bounding box center [376, 290] width 201 height 28
click at [545, 282] on select "**********" at bounding box center [574, 290] width 184 height 28
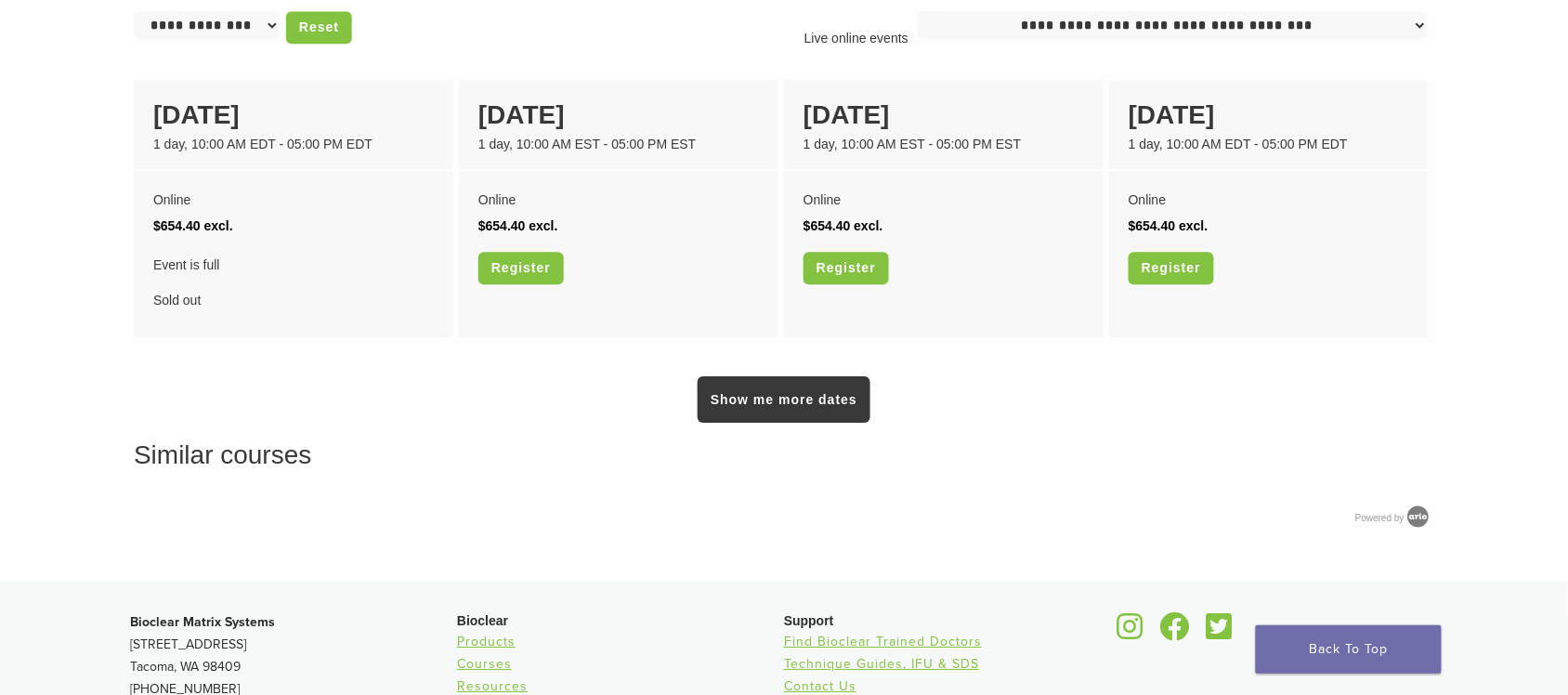
scroll to position [1511, 0]
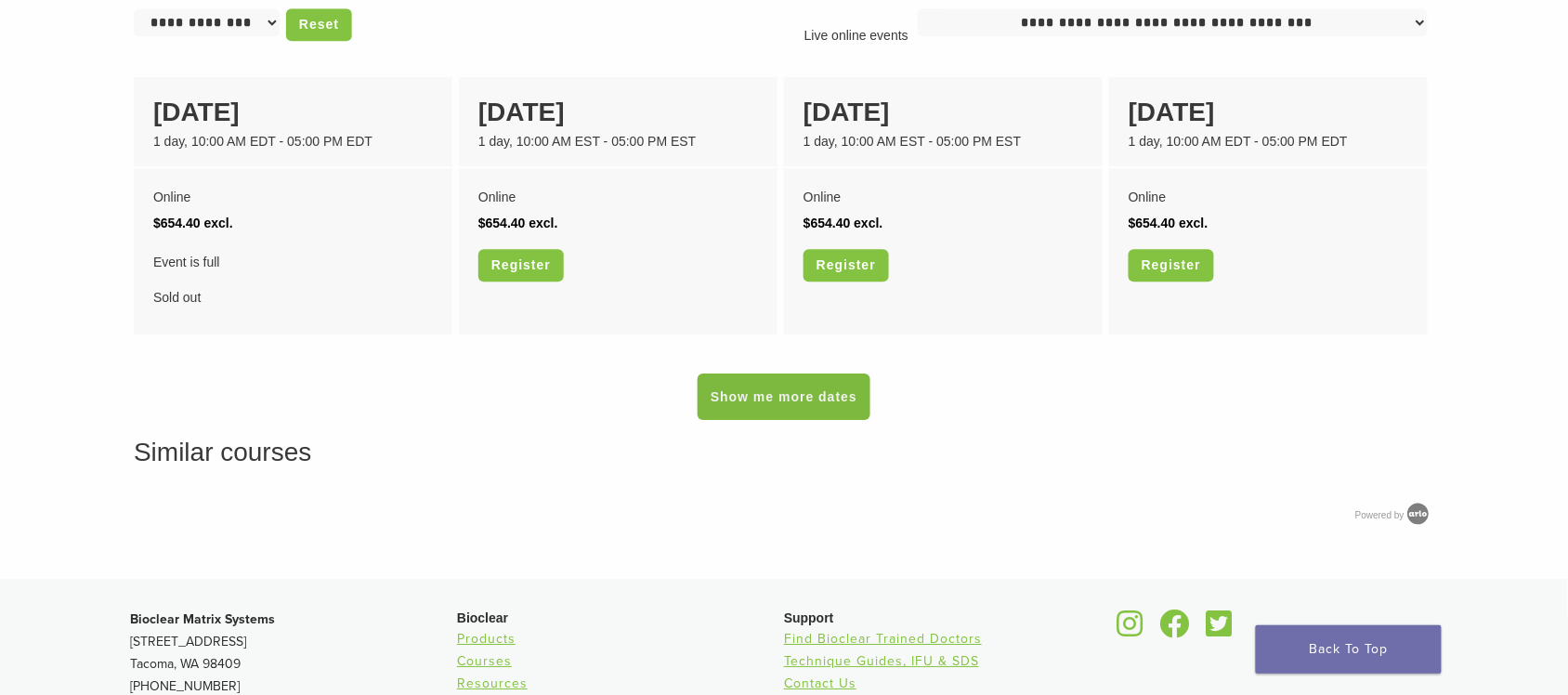
click at [780, 406] on link "Show me more dates" at bounding box center [784, 397] width 173 height 47
